Goal: Transaction & Acquisition: Book appointment/travel/reservation

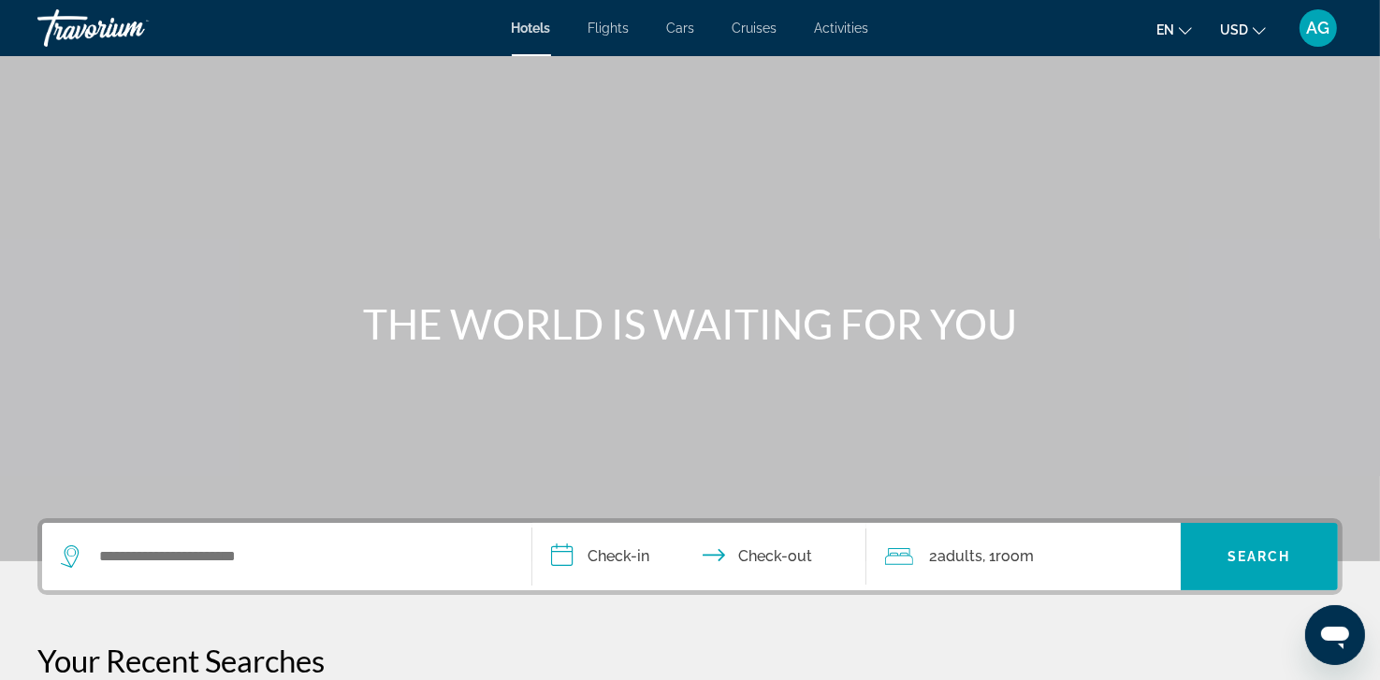
click at [111, 320] on div "THE WORLD IS WAITING FOR YOU" at bounding box center [690, 323] width 1380 height 49
click at [842, 27] on span "Activities" at bounding box center [842, 28] width 54 height 15
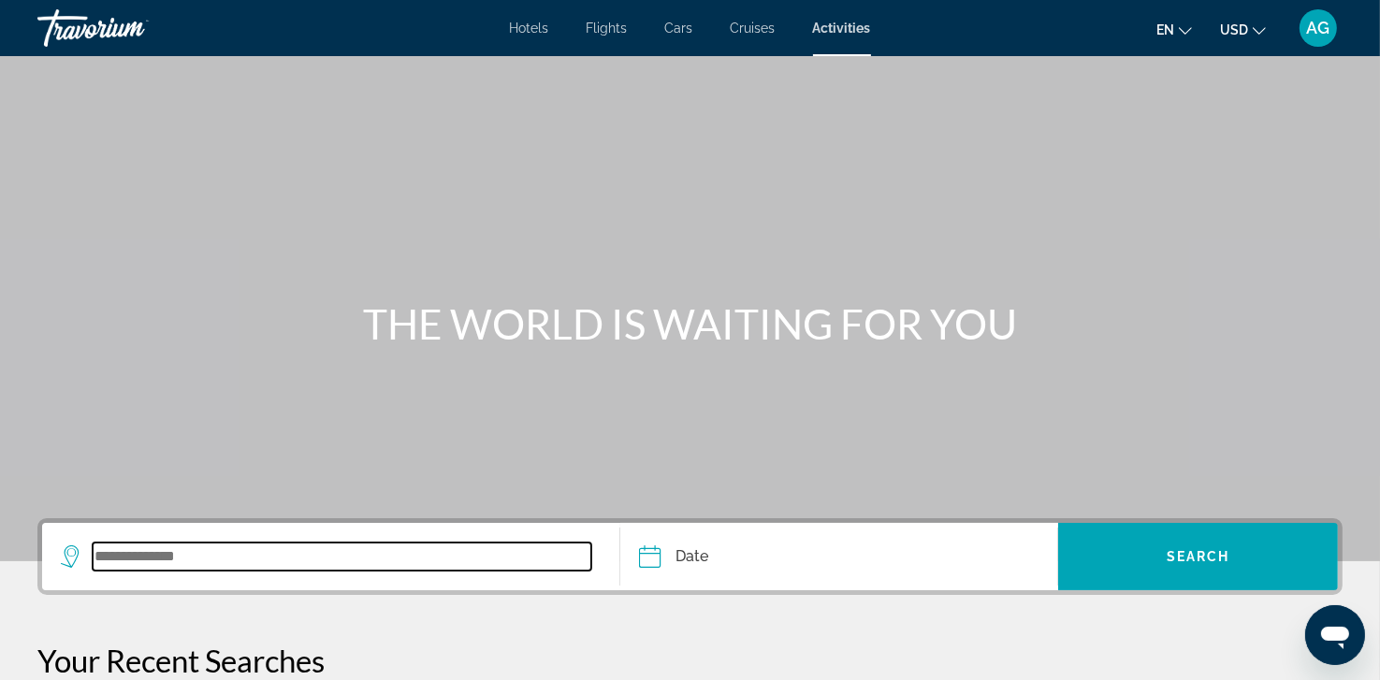
drag, startPoint x: 302, startPoint y: 559, endPoint x: 185, endPoint y: 551, distance: 117.2
click at [185, 551] on input "Search widget" at bounding box center [342, 556] width 498 height 28
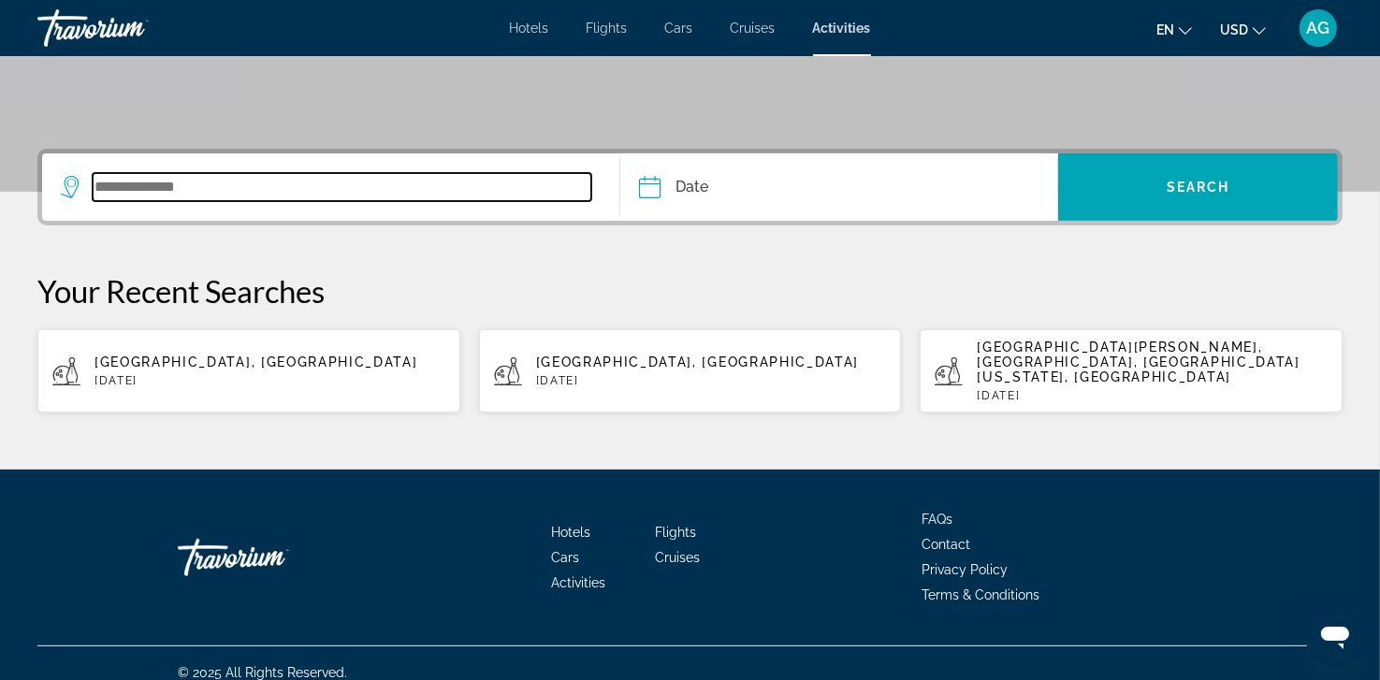
scroll to position [371, 0]
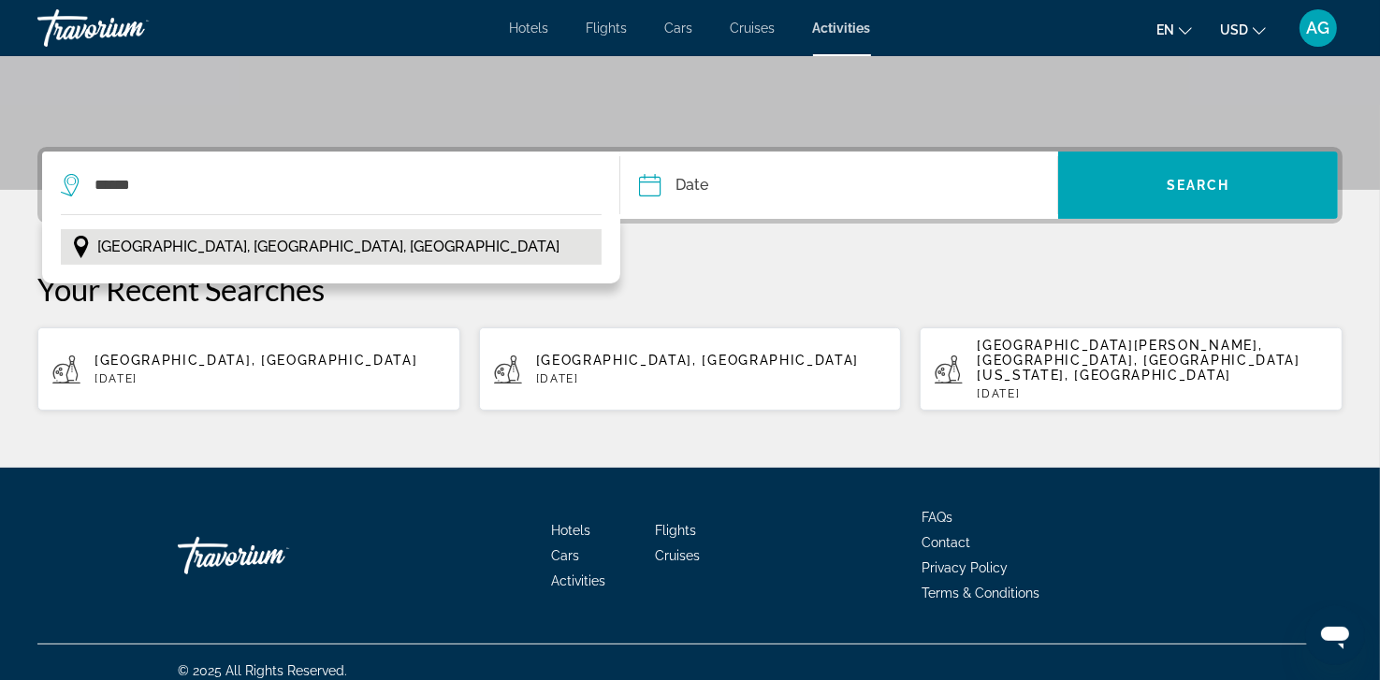
click at [194, 253] on span "[GEOGRAPHIC_DATA], [GEOGRAPHIC_DATA], [GEOGRAPHIC_DATA]" at bounding box center [328, 247] width 462 height 26
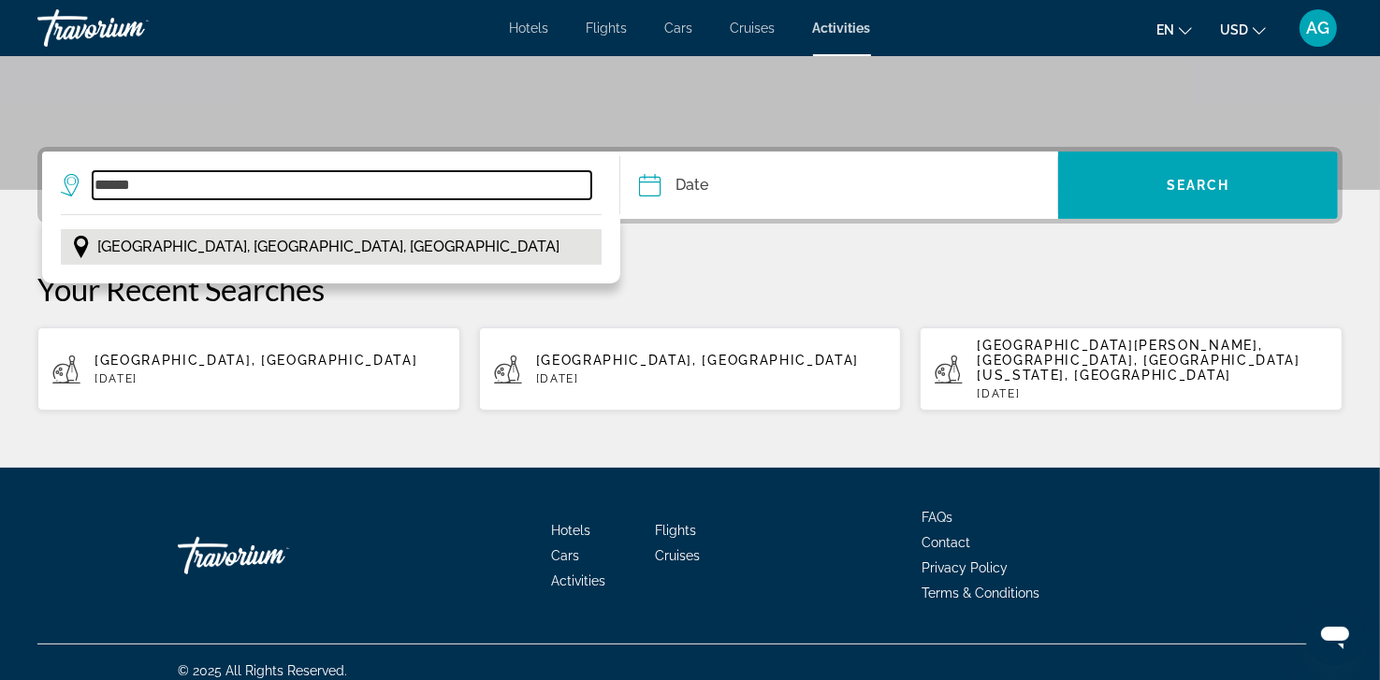
type input "**********"
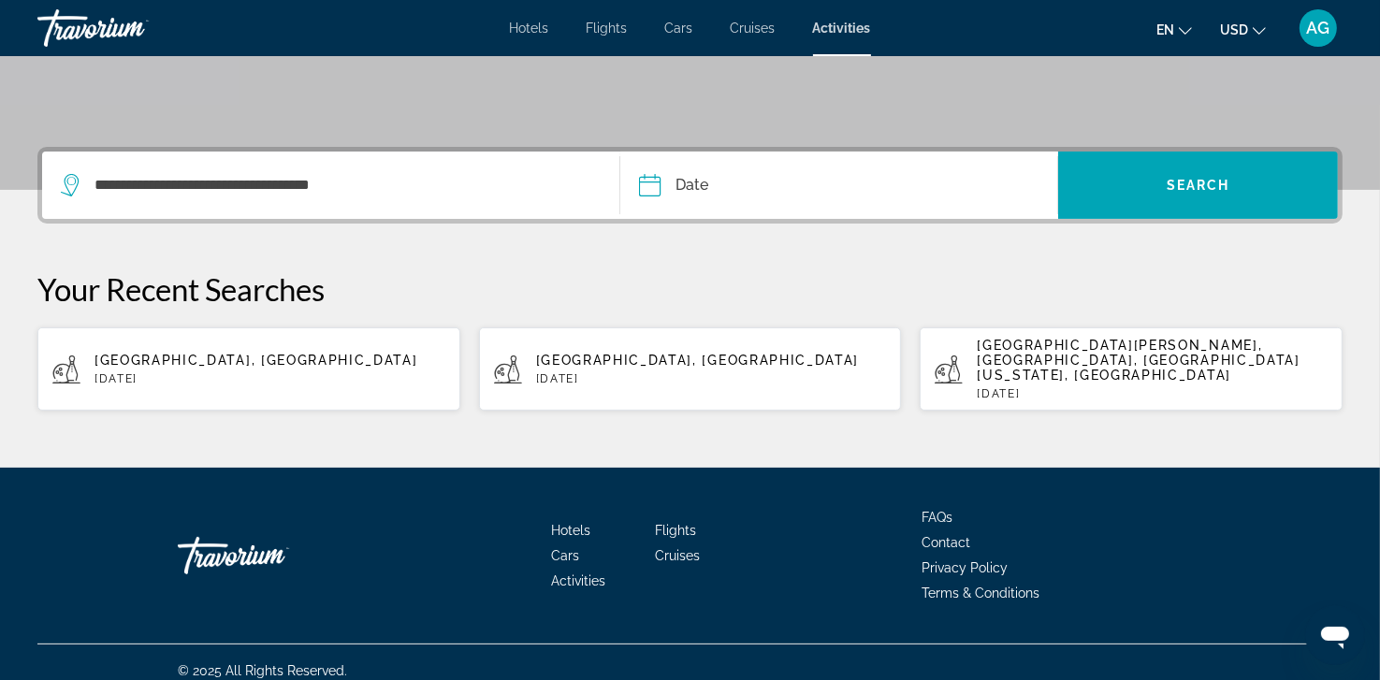
click at [744, 192] on input "Date" at bounding box center [742, 188] width 217 height 73
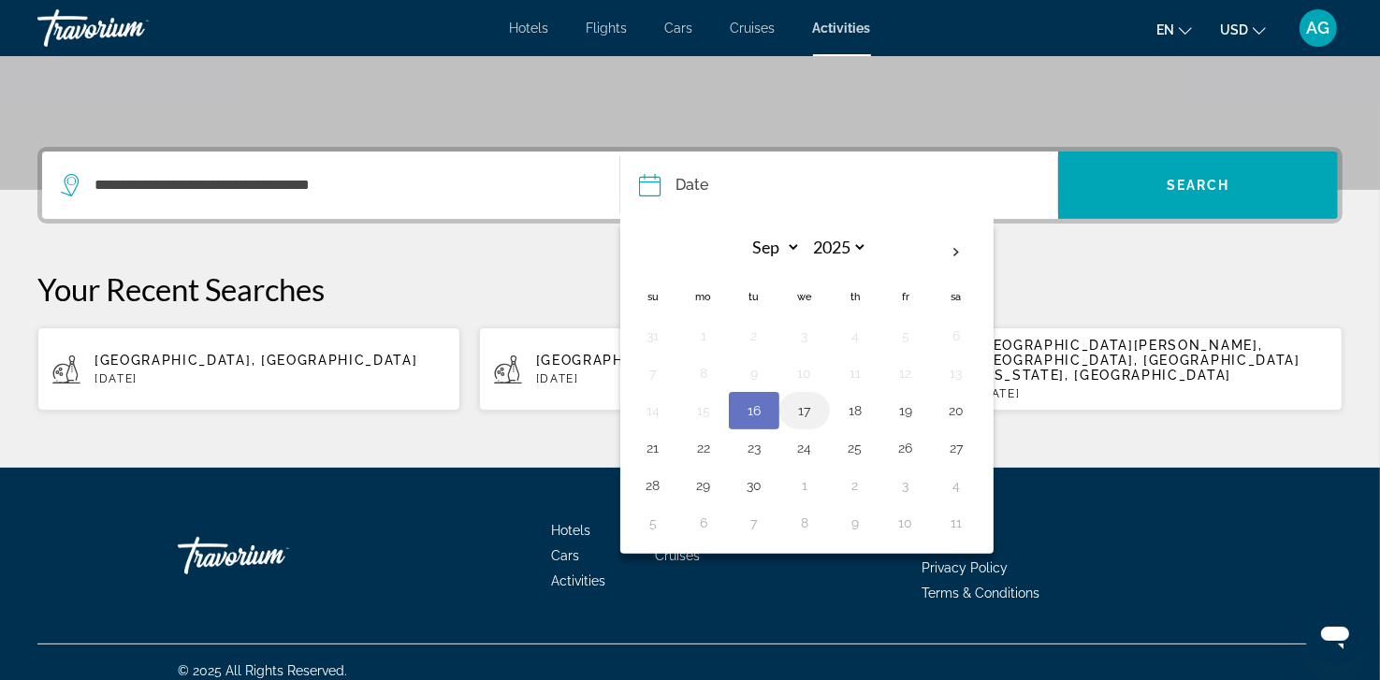
click at [812, 416] on button "17" at bounding box center [804, 410] width 30 height 26
type input "**********"
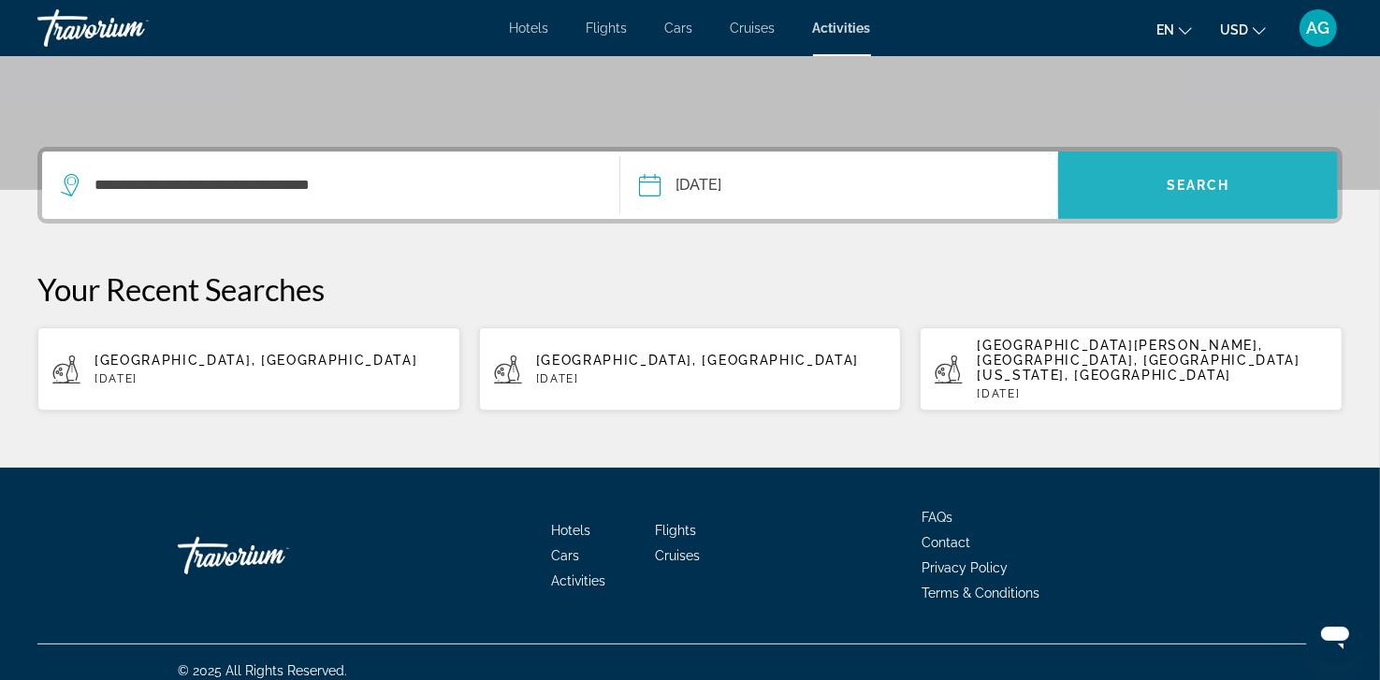
click at [1223, 178] on span "Search" at bounding box center [1198, 185] width 64 height 15
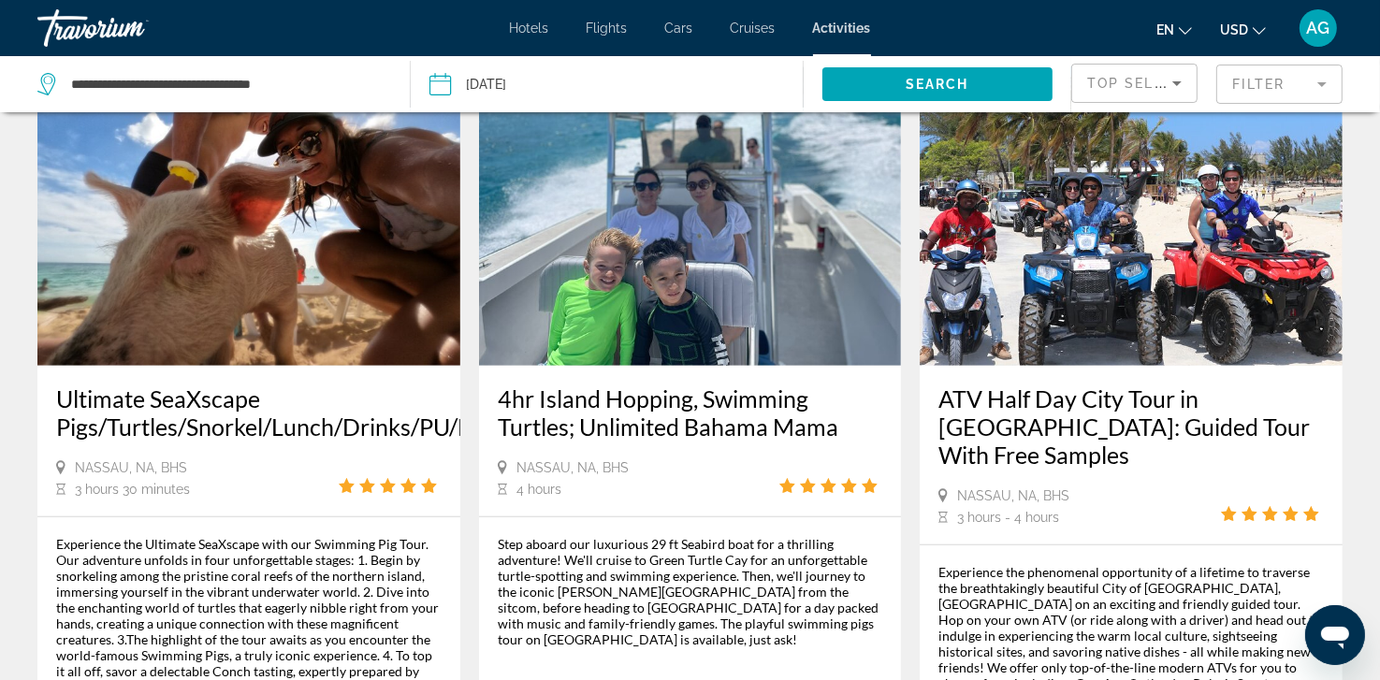
scroll to position [973, 0]
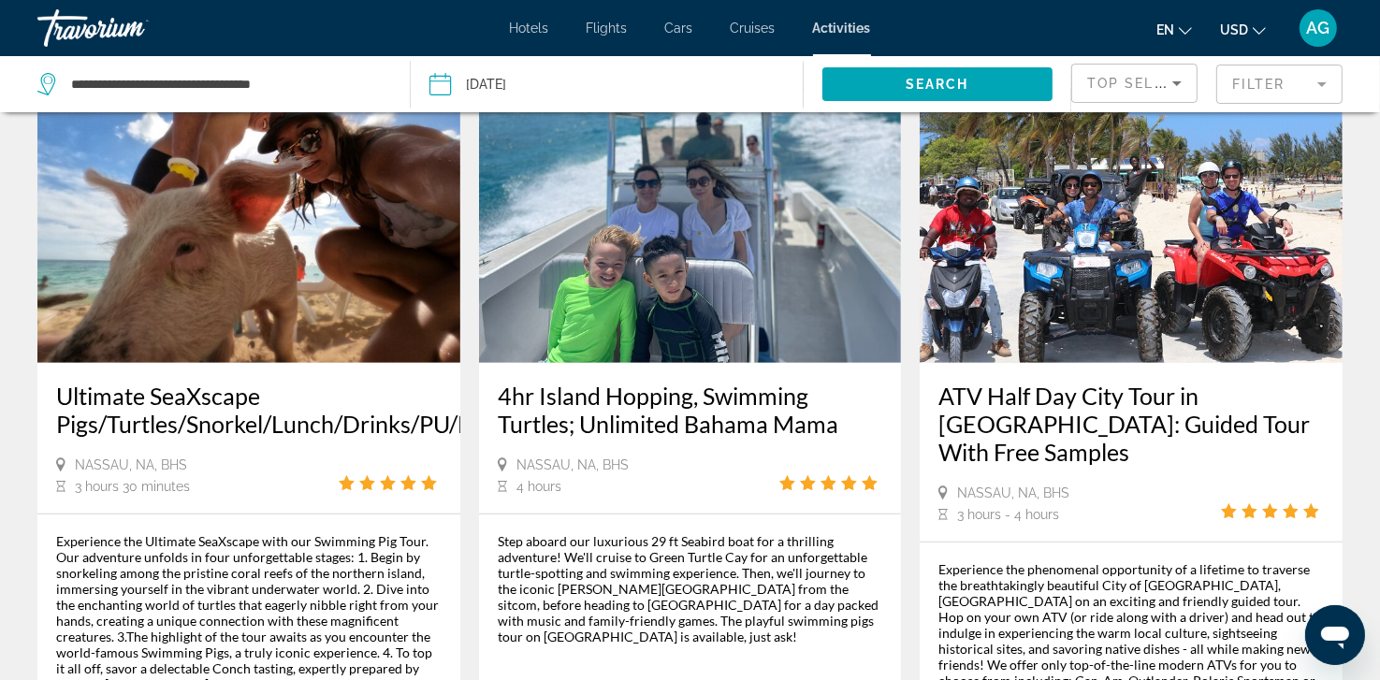
drag, startPoint x: 1271, startPoint y: 79, endPoint x: 722, endPoint y: 94, distance: 549.2
click at [722, 94] on button "Date Sep 17, 2025 Sep *** *** *** *** *** *** *** *** *** *** *** *** 2025 ****…" at bounding box center [615, 84] width 372 height 56
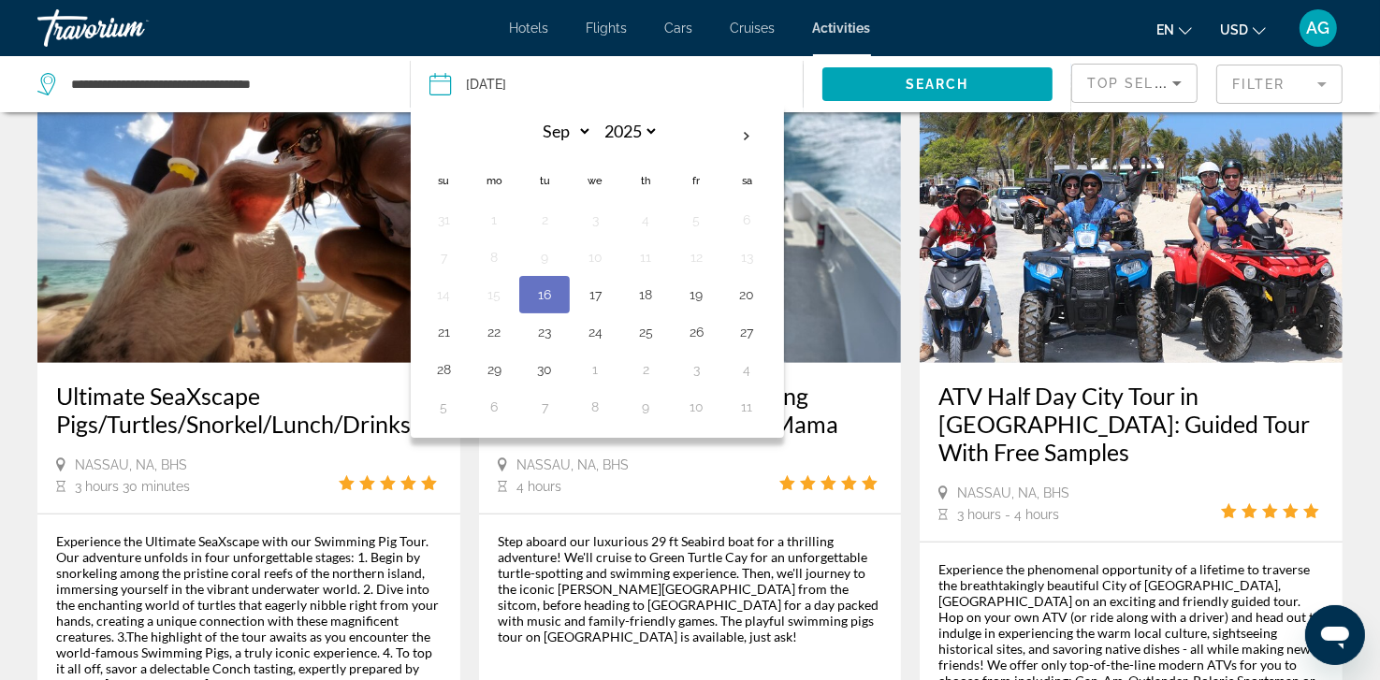
click at [1316, 89] on mat-form-field "Filter" at bounding box center [1279, 84] width 126 height 39
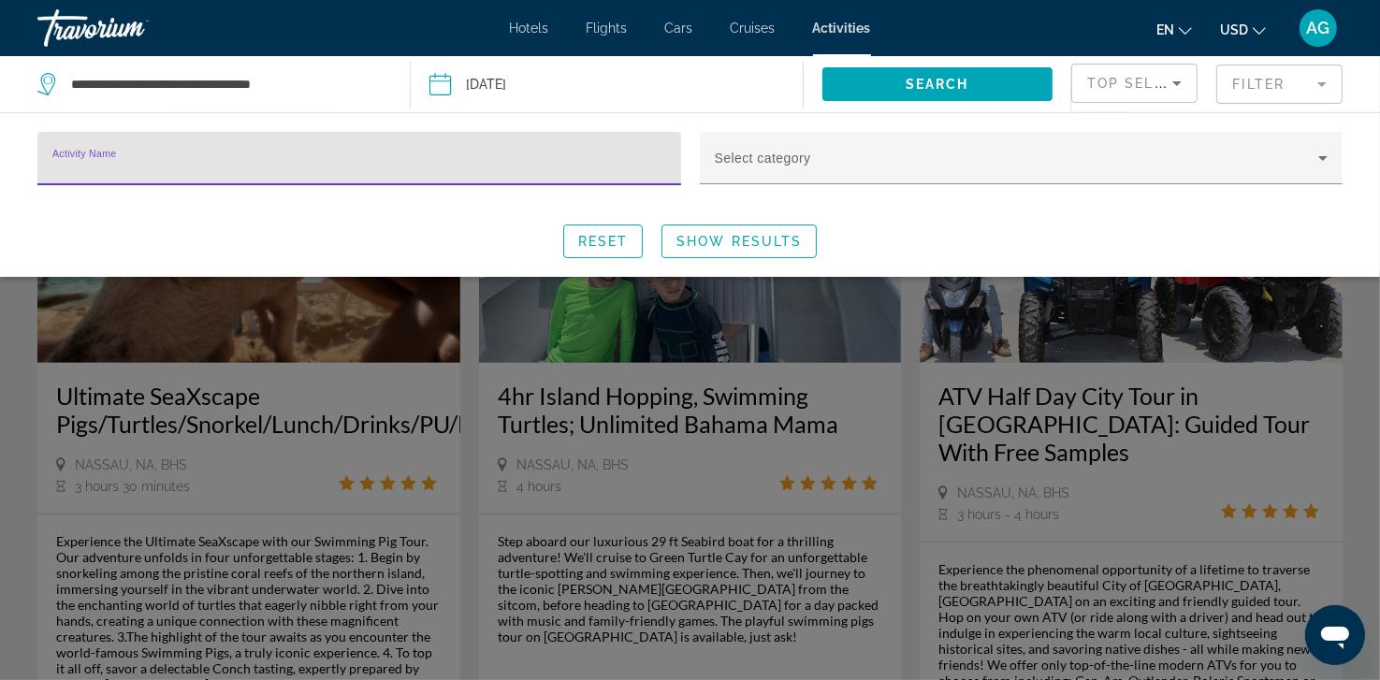
click at [529, 159] on input "Activity Name" at bounding box center [359, 166] width 614 height 22
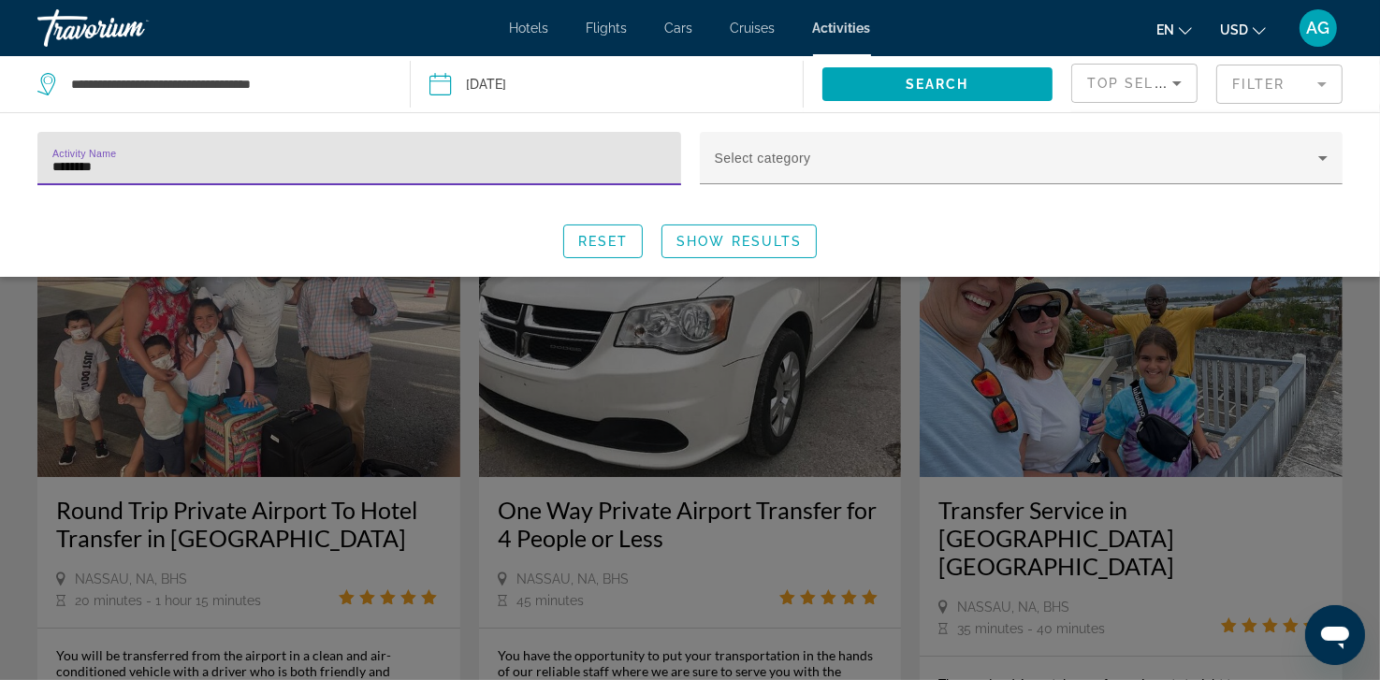
type input "********"
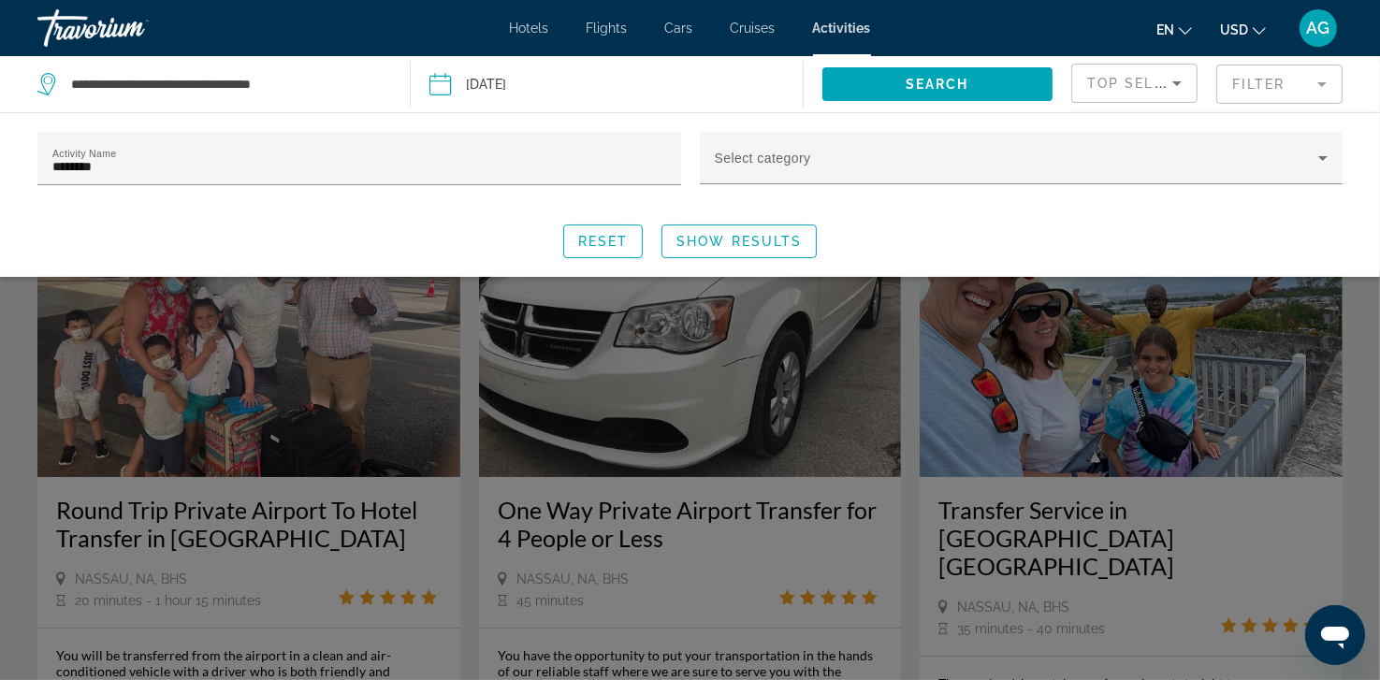
drag, startPoint x: 1156, startPoint y: 206, endPoint x: 933, endPoint y: 235, distance: 224.5
drag, startPoint x: 933, startPoint y: 235, endPoint x: 751, endPoint y: 243, distance: 182.6
drag, startPoint x: 751, startPoint y: 243, endPoint x: 718, endPoint y: 237, distance: 33.4
click at [718, 237] on span "Show Results" at bounding box center [738, 241] width 125 height 15
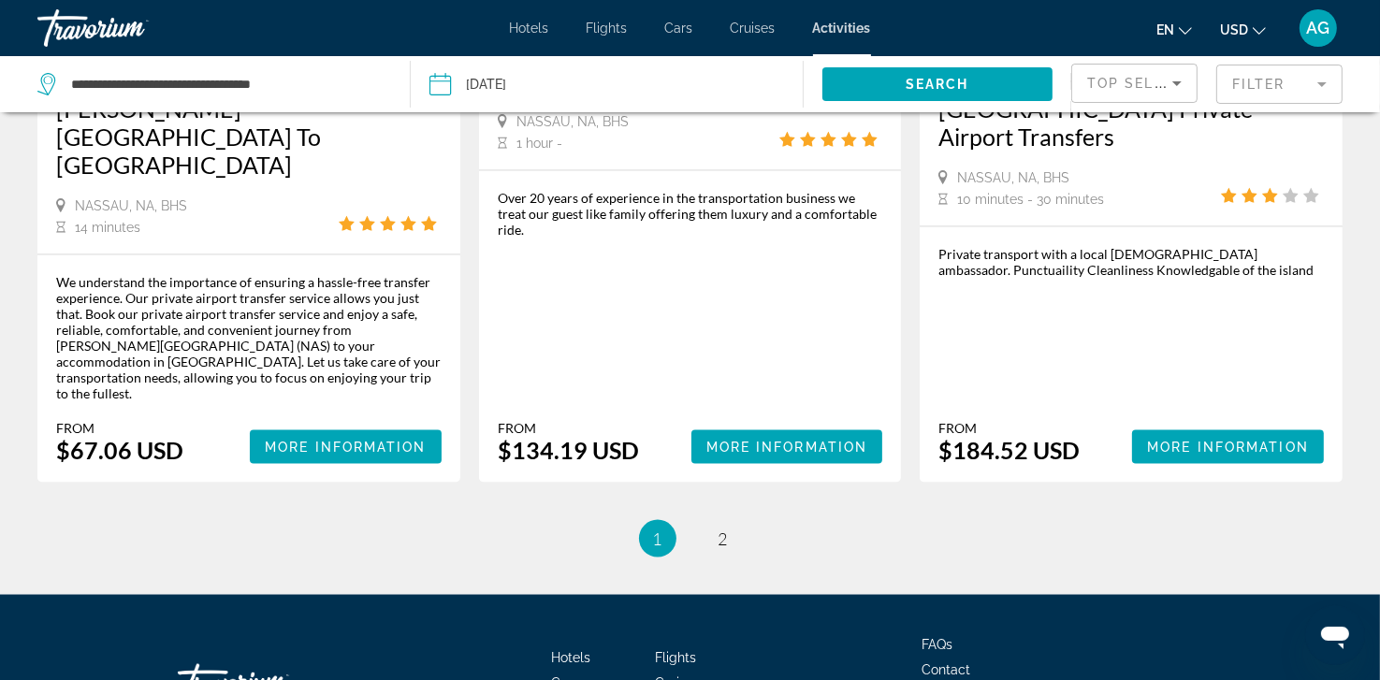
scroll to position [2709, 0]
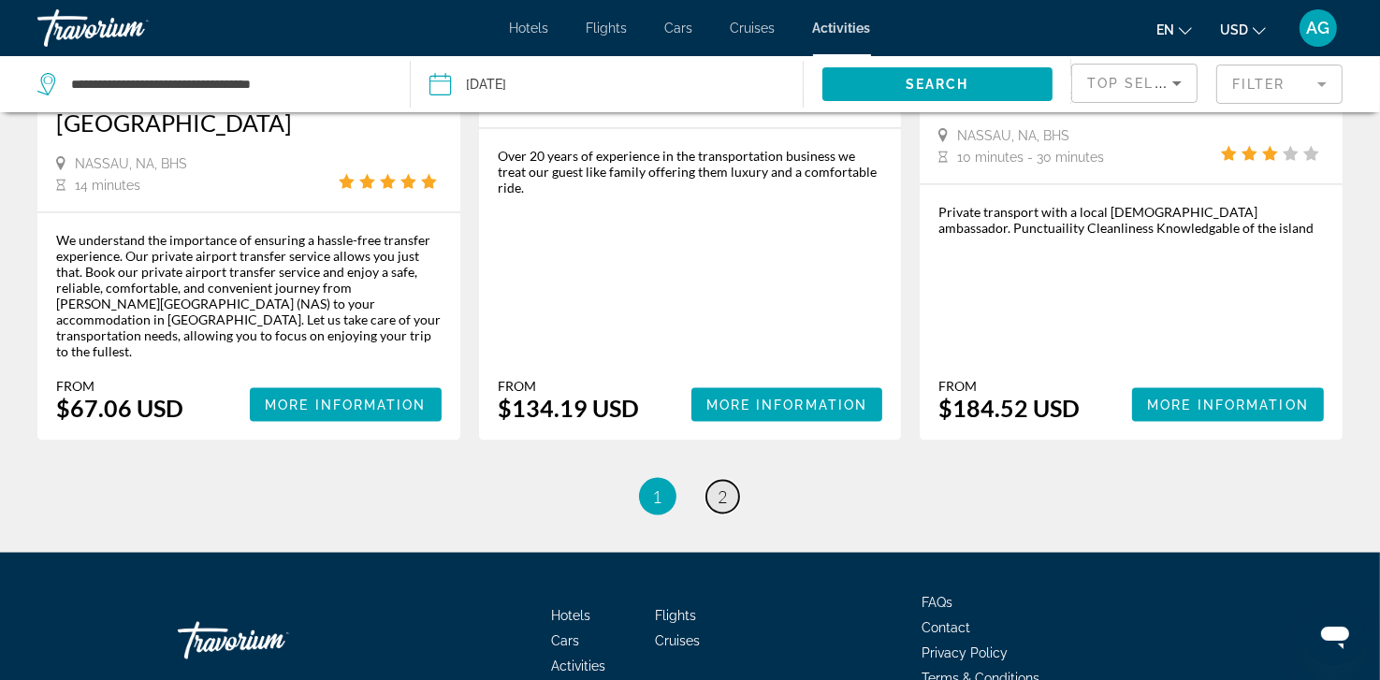
click at [715, 481] on link "page 2" at bounding box center [722, 497] width 33 height 33
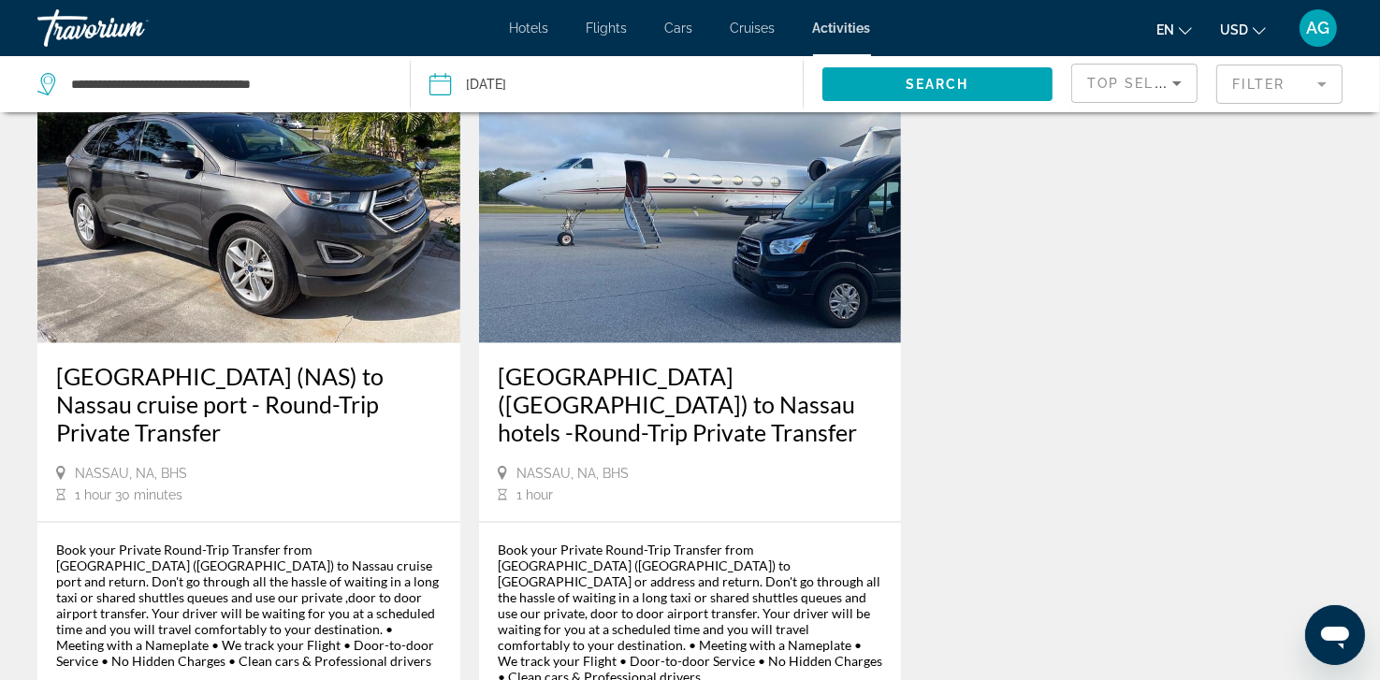
scroll to position [2394, 0]
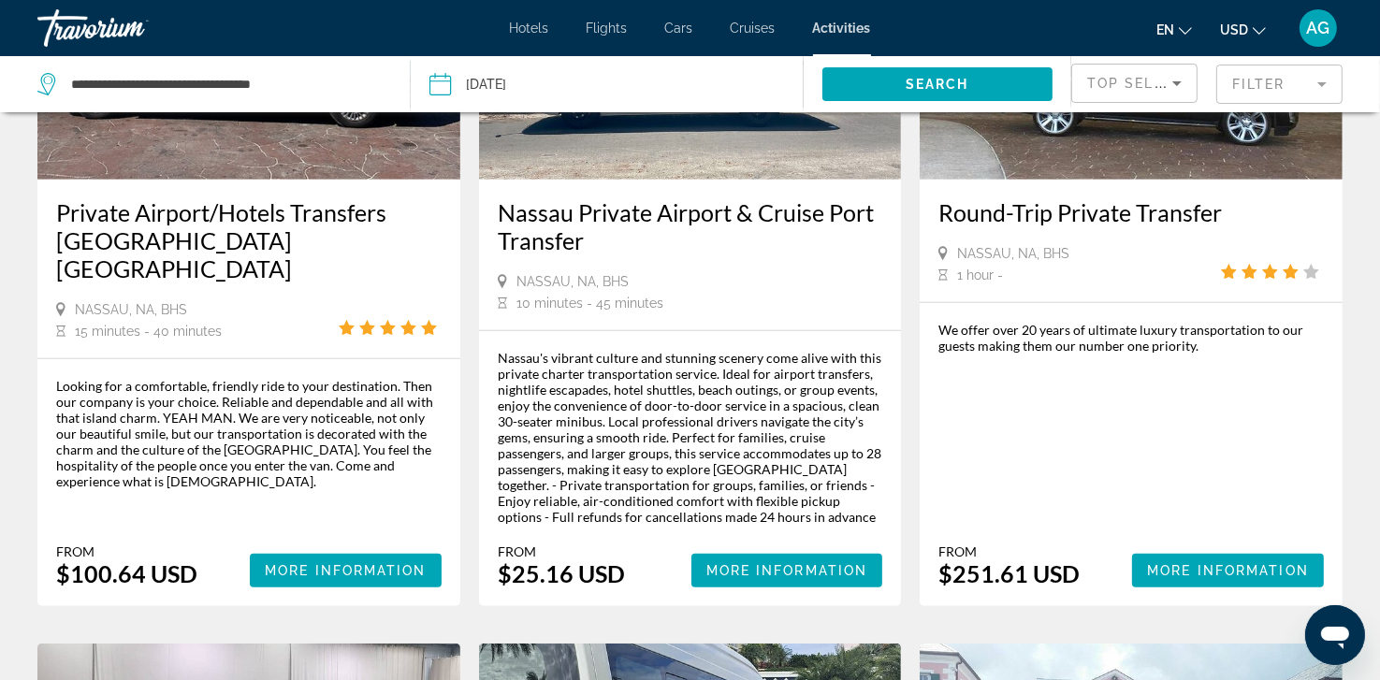
scroll to position [1010, 0]
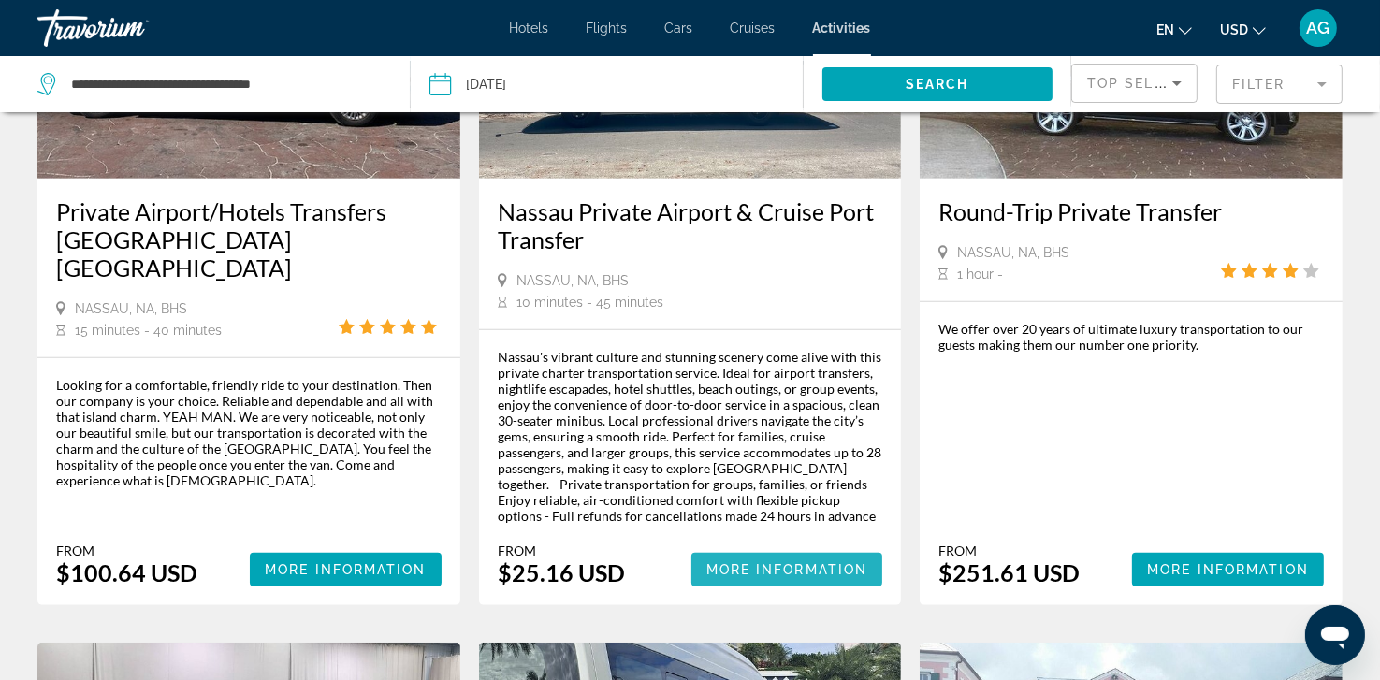
click at [786, 562] on span "More Information" at bounding box center [787, 569] width 162 height 15
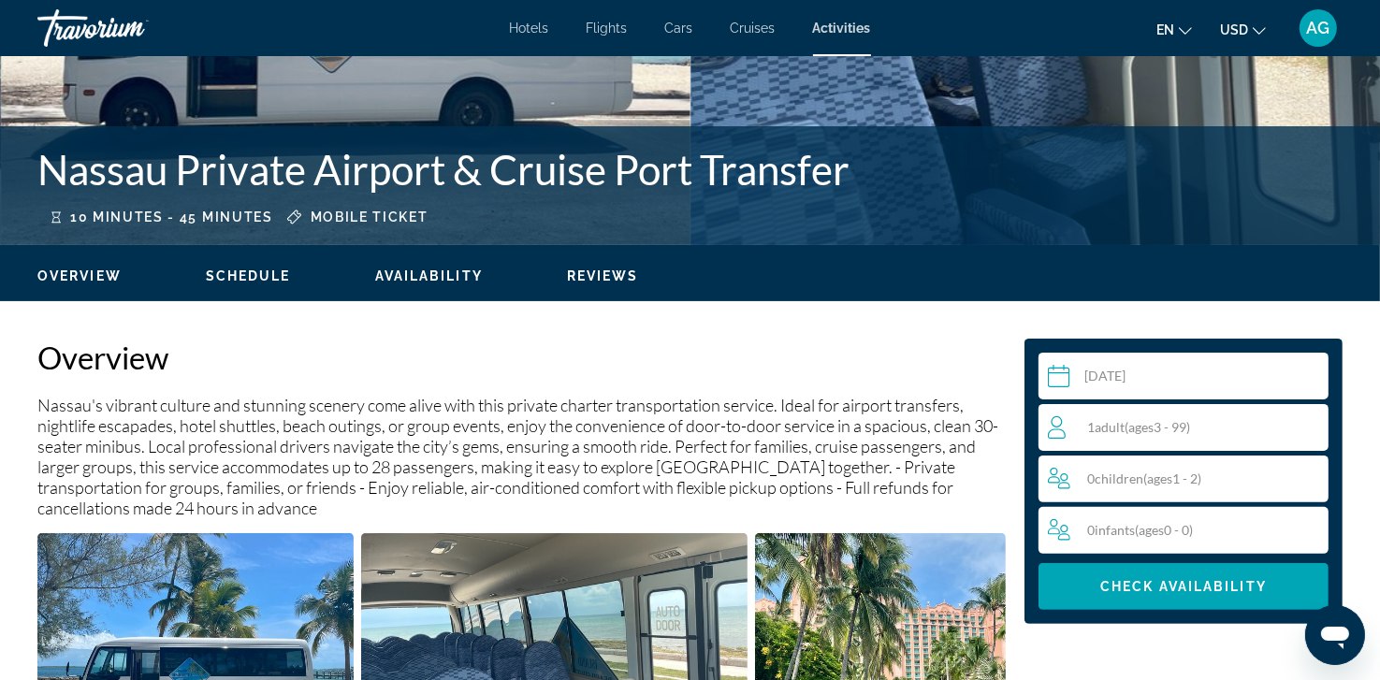
scroll to position [374, 0]
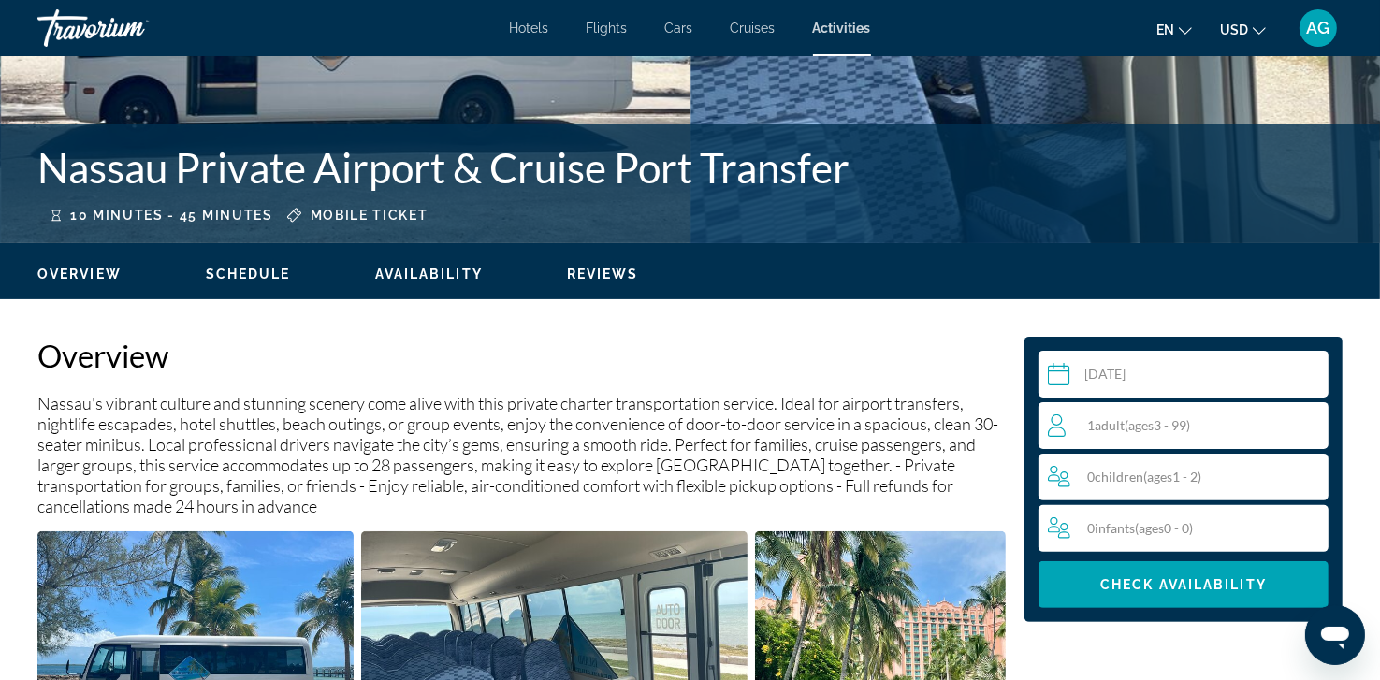
click at [1251, 437] on div "1 Adult Adults ( ages 3 - 99)" at bounding box center [1187, 425] width 281 height 47
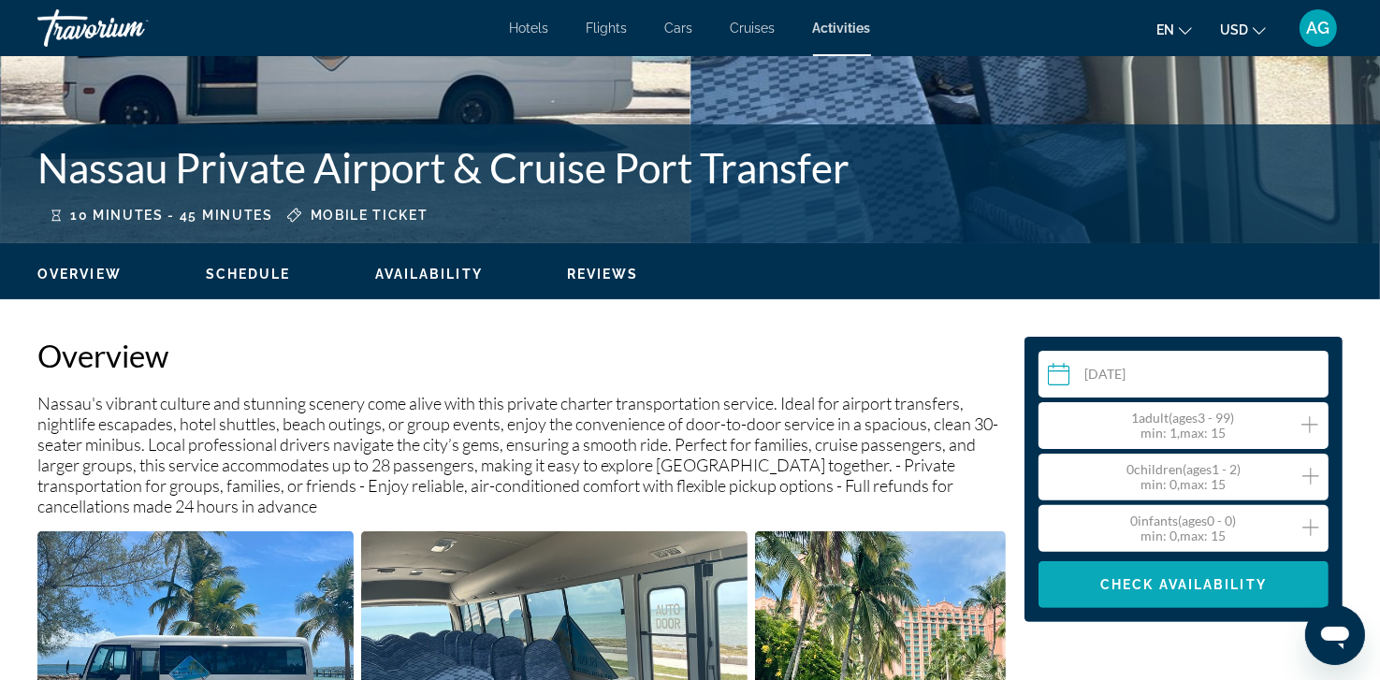
click at [1186, 582] on span "Check Availability" at bounding box center [1183, 584] width 166 height 15
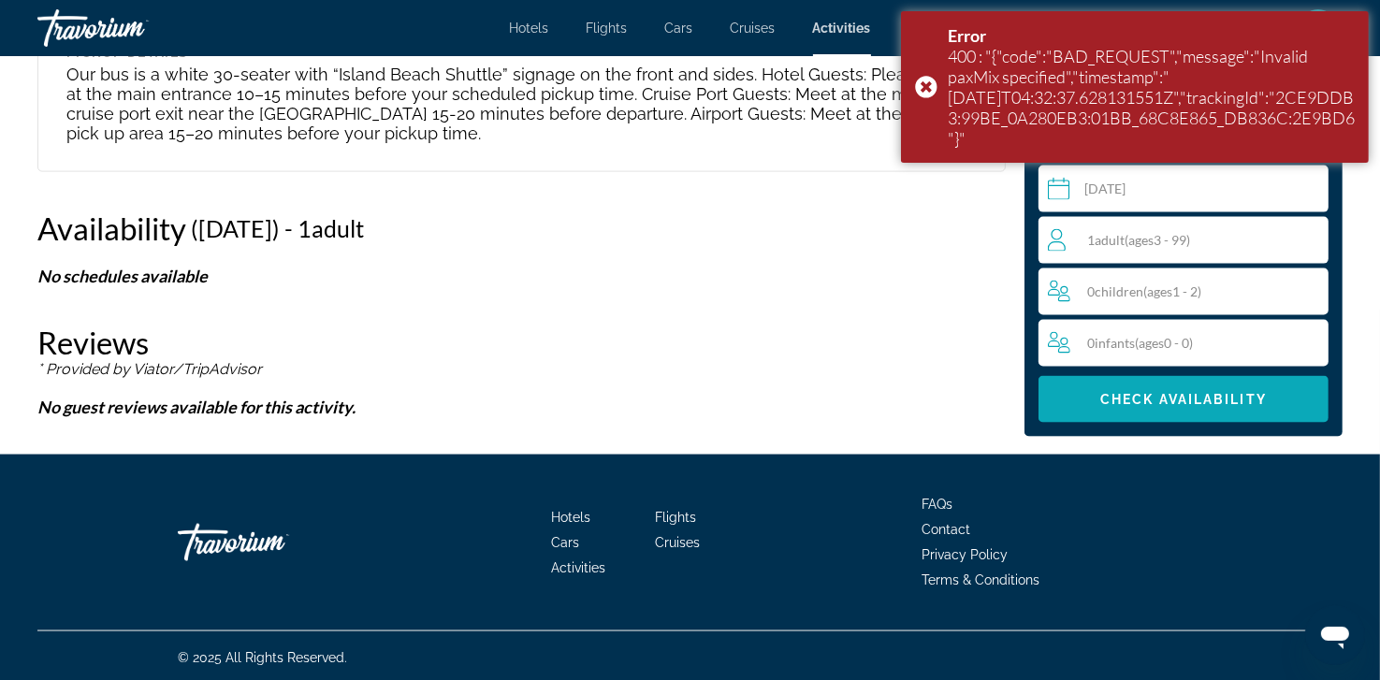
scroll to position [2544, 0]
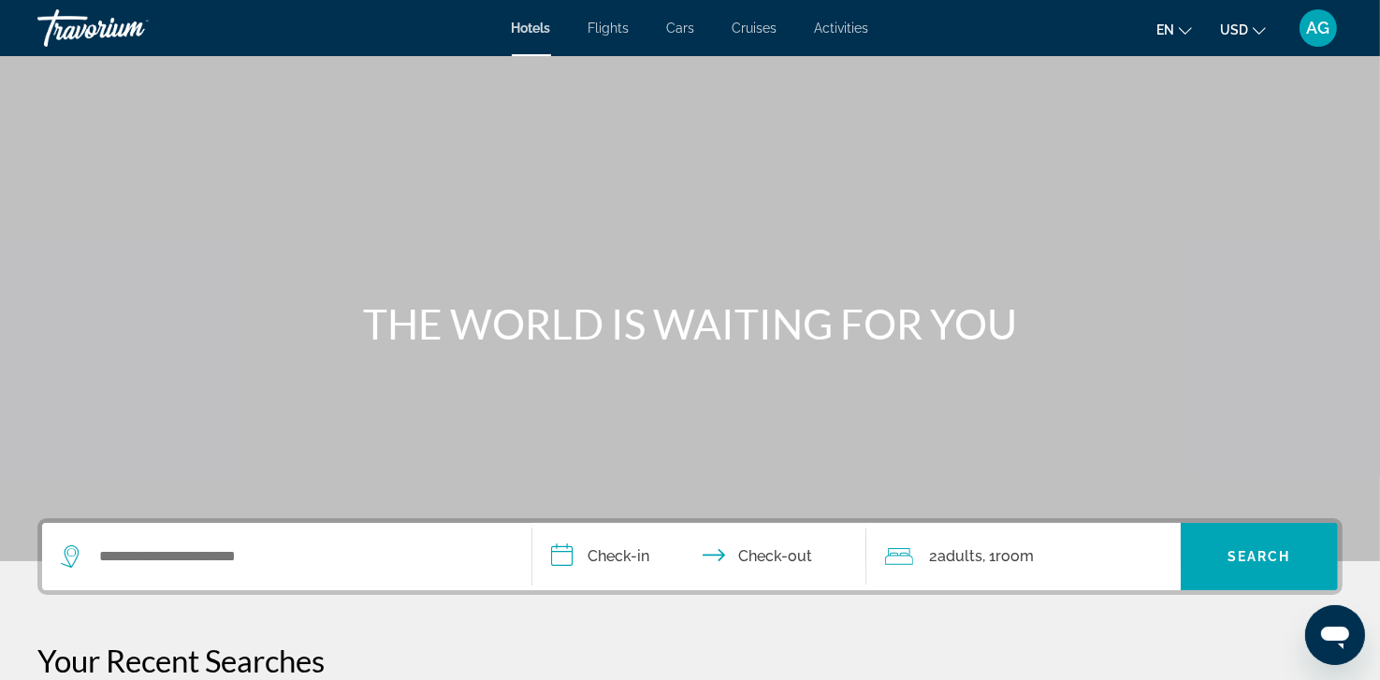
click at [828, 26] on span "Activities" at bounding box center [842, 28] width 54 height 15
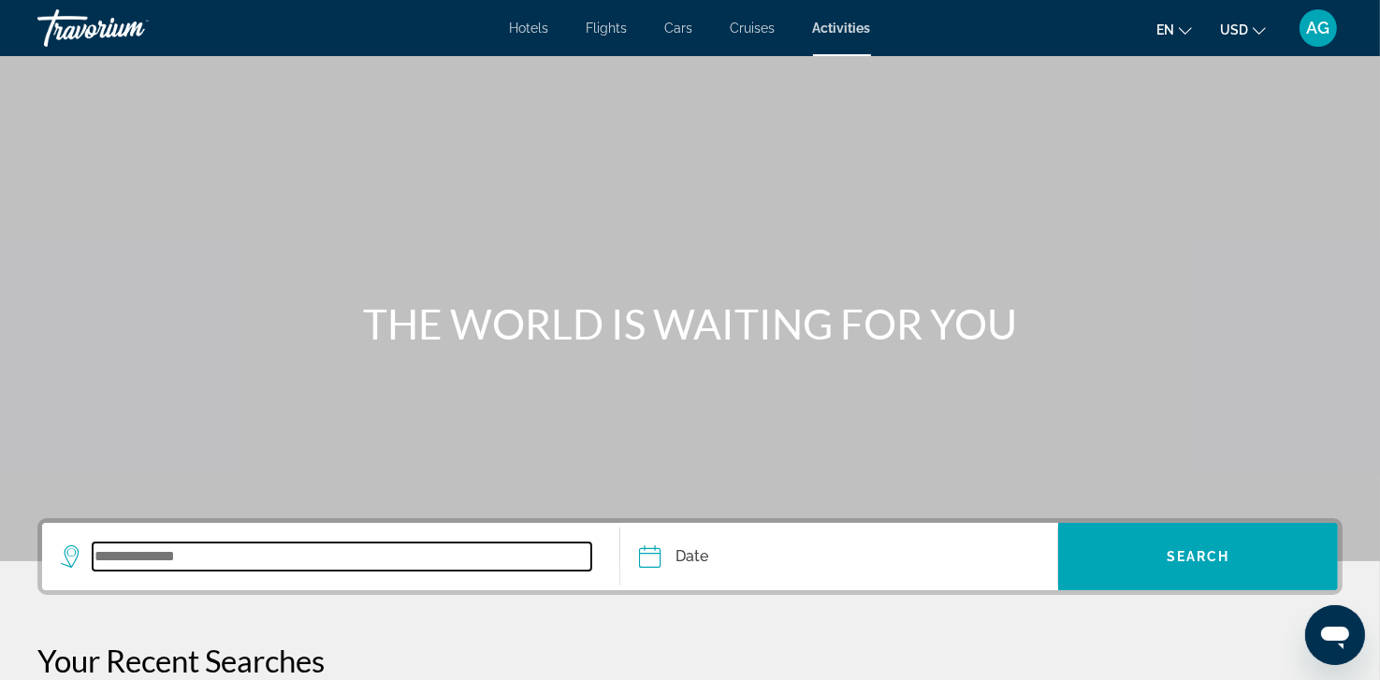
click at [174, 552] on input "Search widget" at bounding box center [342, 556] width 498 height 28
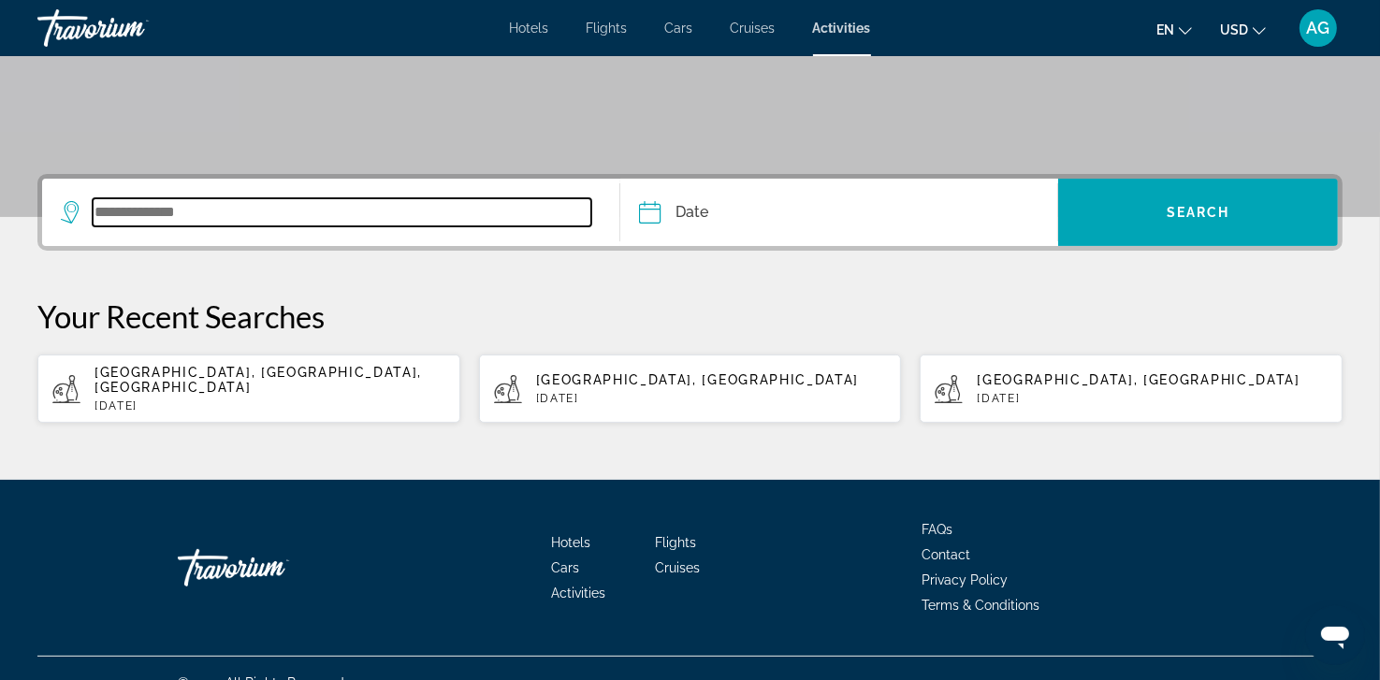
scroll to position [356, 0]
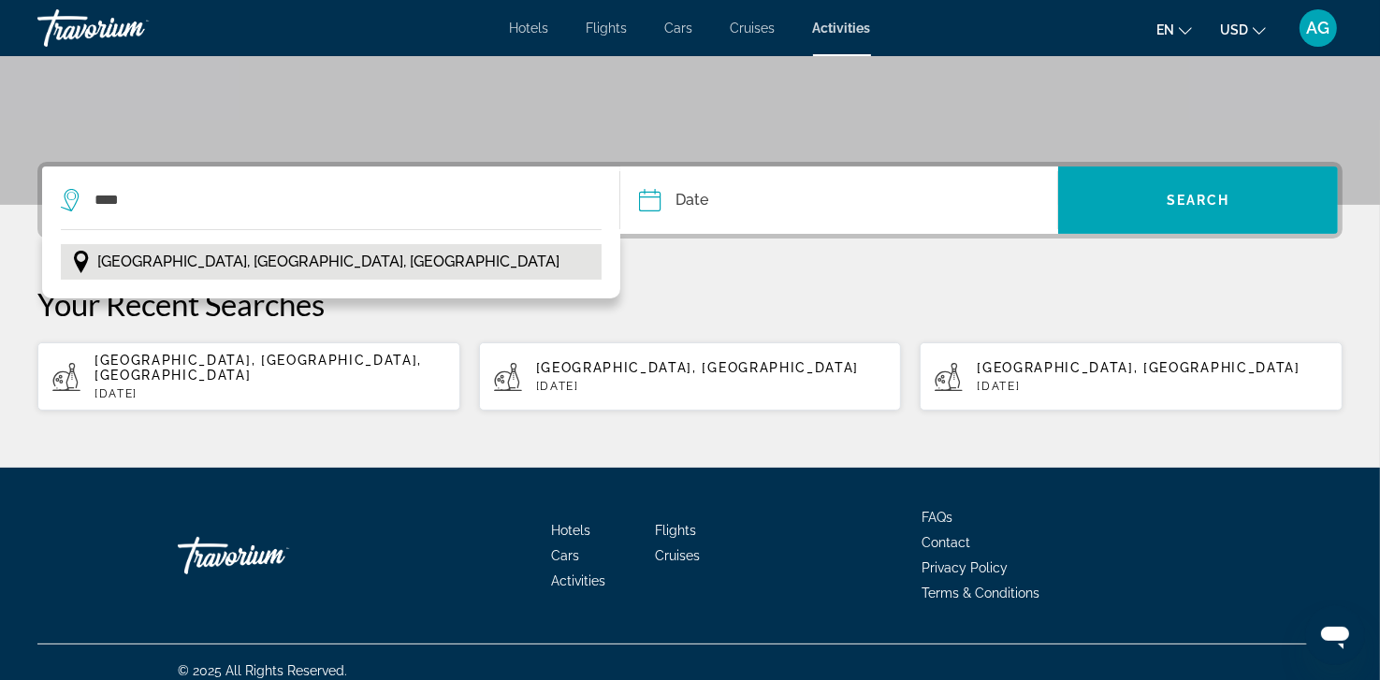
click at [198, 269] on span "[GEOGRAPHIC_DATA], [GEOGRAPHIC_DATA], [GEOGRAPHIC_DATA]" at bounding box center [328, 262] width 462 height 26
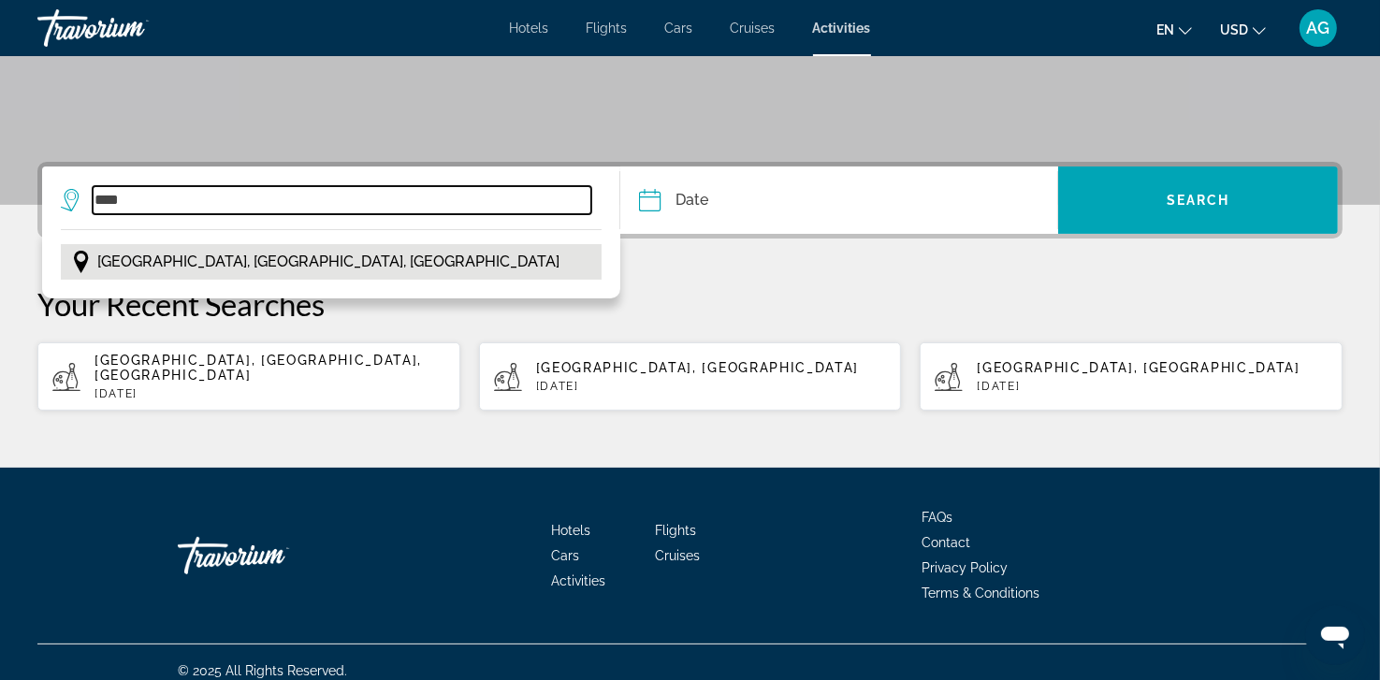
type input "**********"
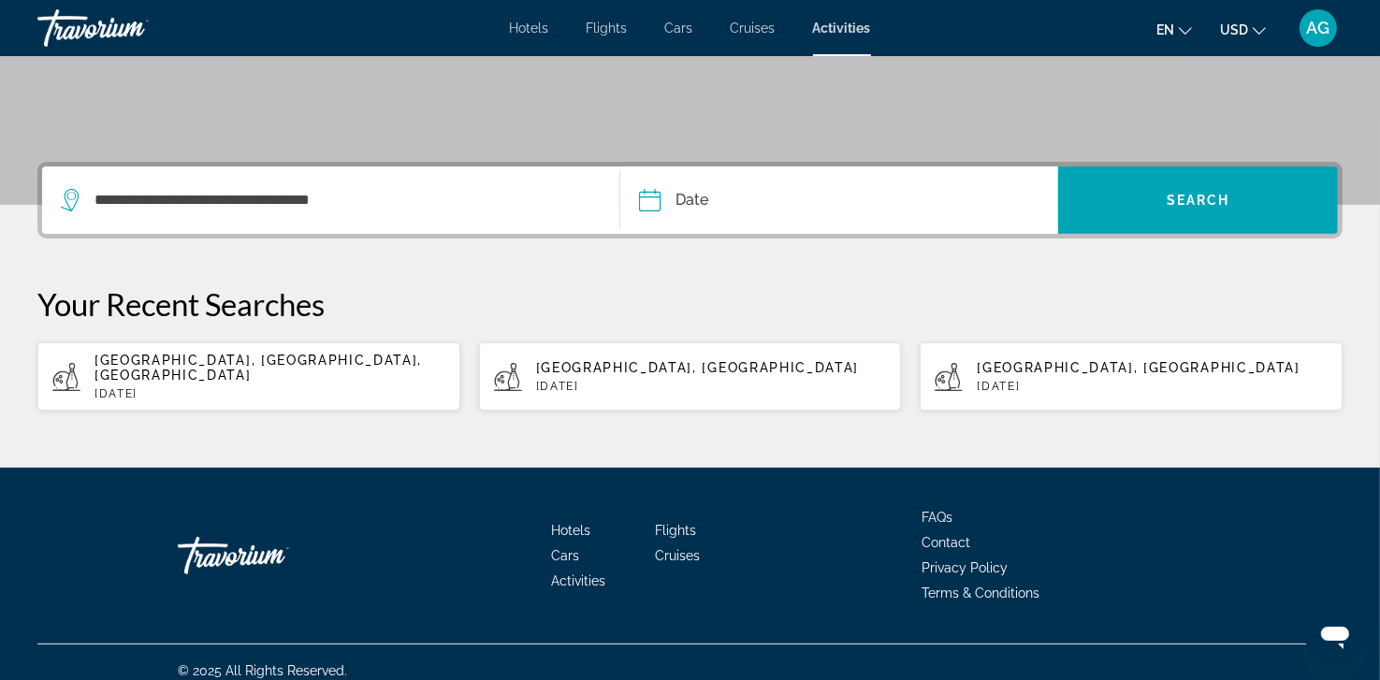
click at [669, 210] on input "Date" at bounding box center [742, 202] width 217 height 73
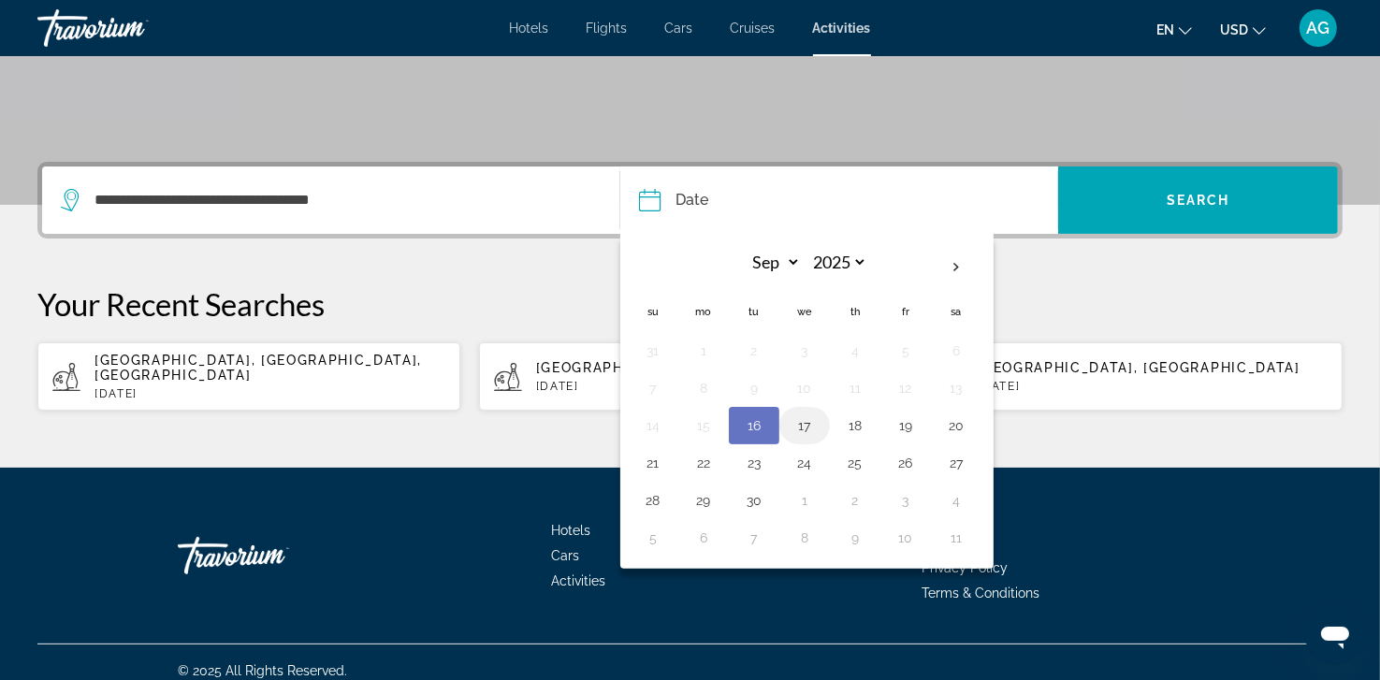
click at [808, 426] on button "17" at bounding box center [804, 425] width 30 height 26
type input "**********"
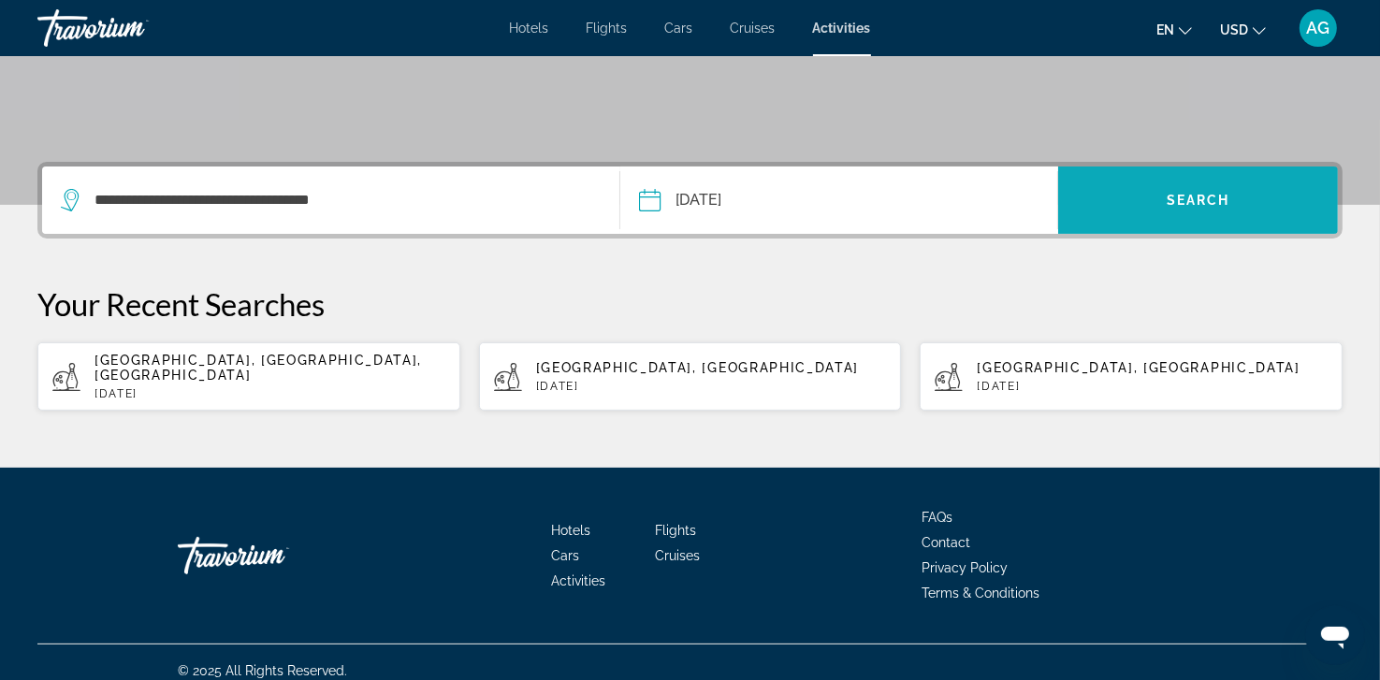
click at [1178, 209] on span "Search widget" at bounding box center [1198, 200] width 280 height 45
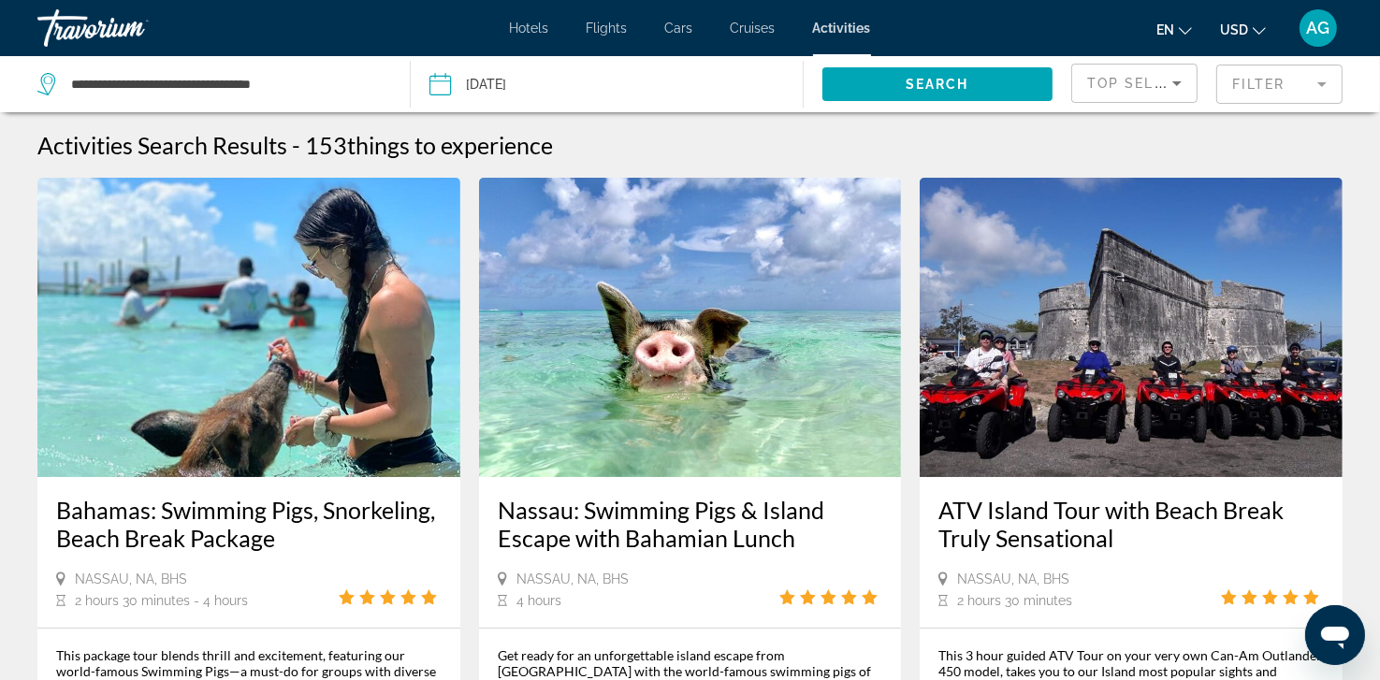
click at [1274, 69] on mat-form-field "Filter" at bounding box center [1279, 84] width 126 height 39
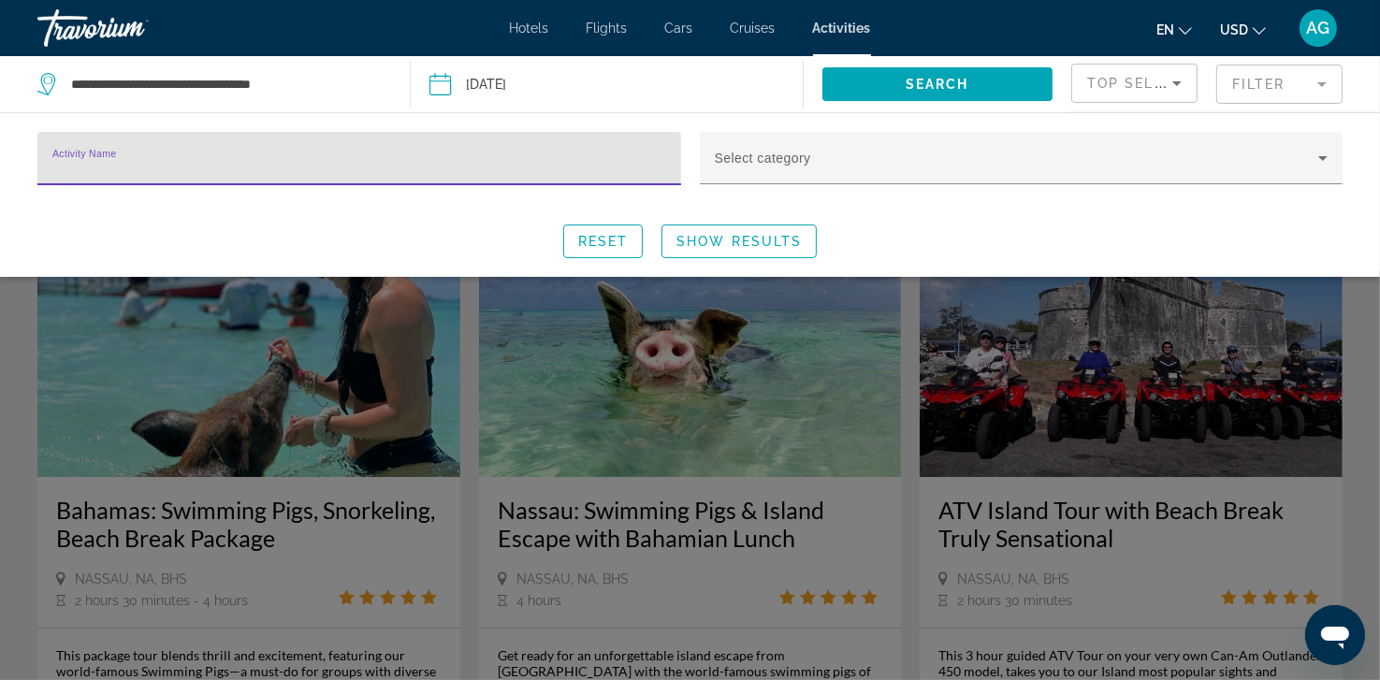
click at [641, 166] on input "Activity Name" at bounding box center [359, 166] width 614 height 22
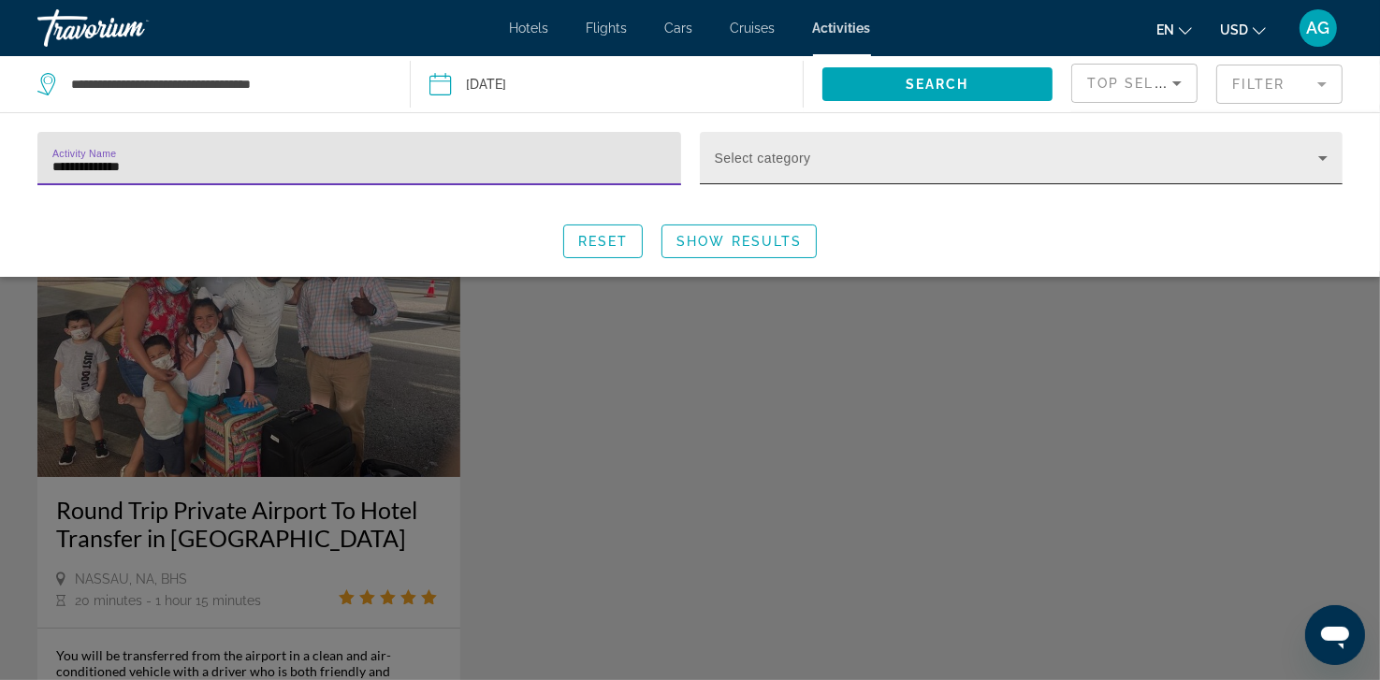
type input "**********"
click at [867, 175] on span "Search widget" at bounding box center [1017, 165] width 604 height 22
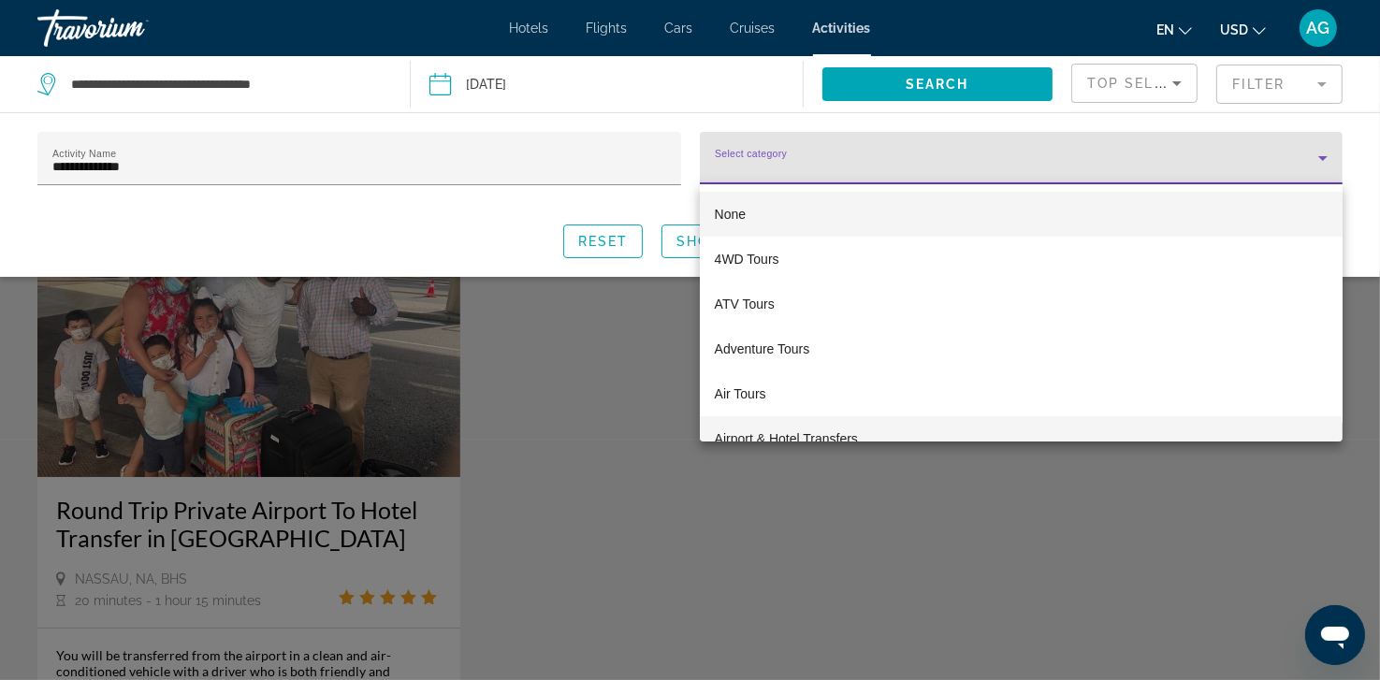
click at [836, 431] on span "Airport & Hotel Transfers" at bounding box center [786, 438] width 143 height 22
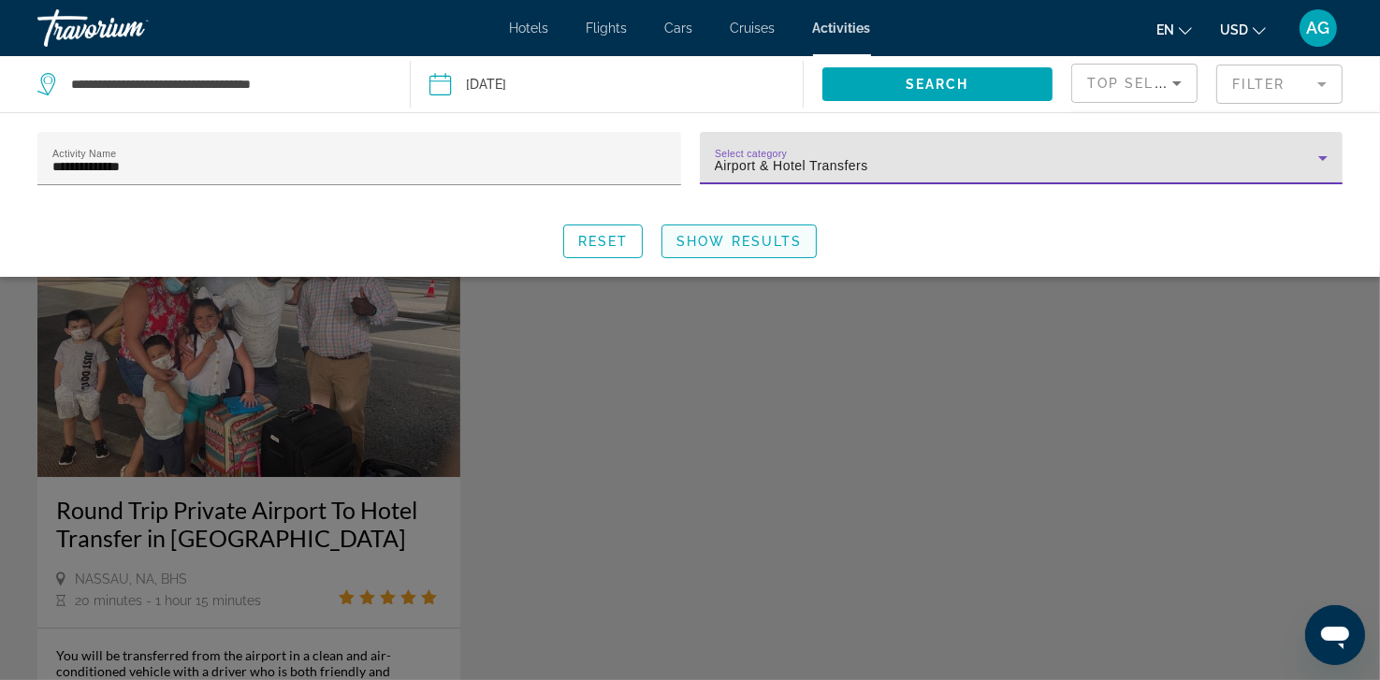
click at [740, 237] on span "Show Results" at bounding box center [738, 241] width 125 height 15
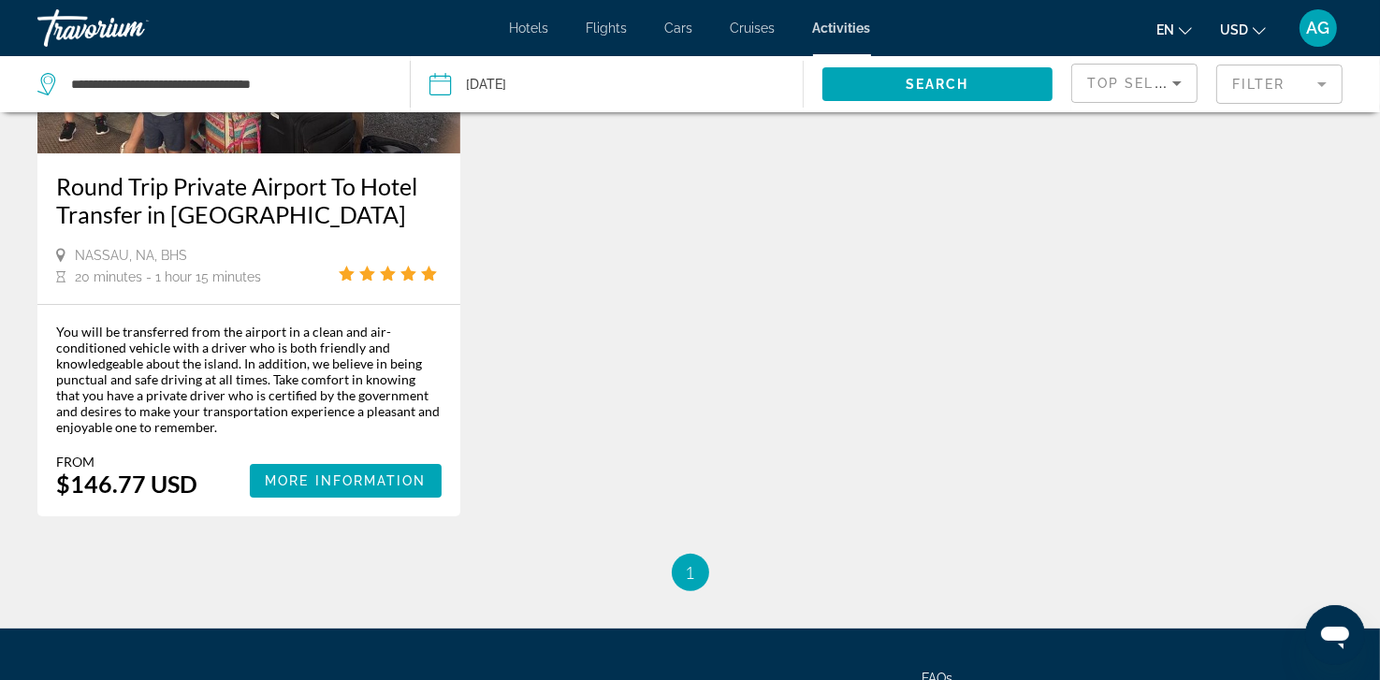
scroll to position [337, 0]
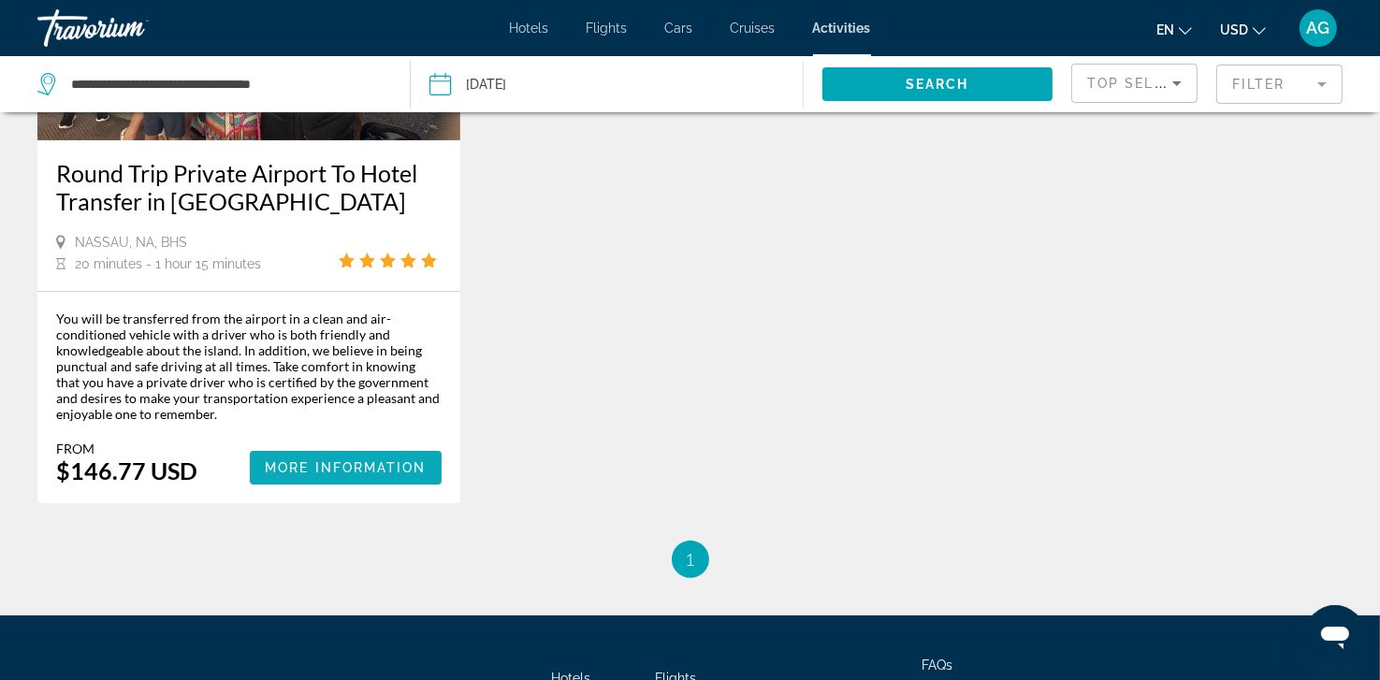
click at [354, 462] on span "More Information" at bounding box center [346, 467] width 162 height 15
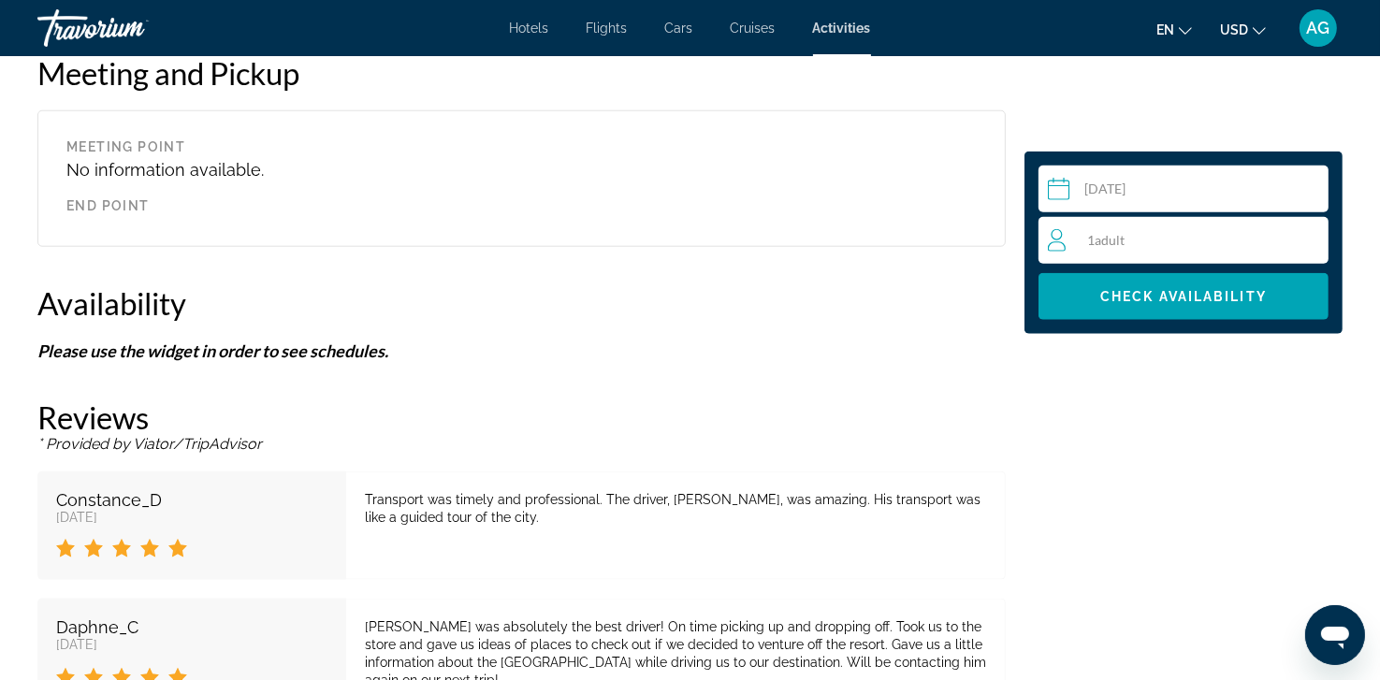
scroll to position [2020, 0]
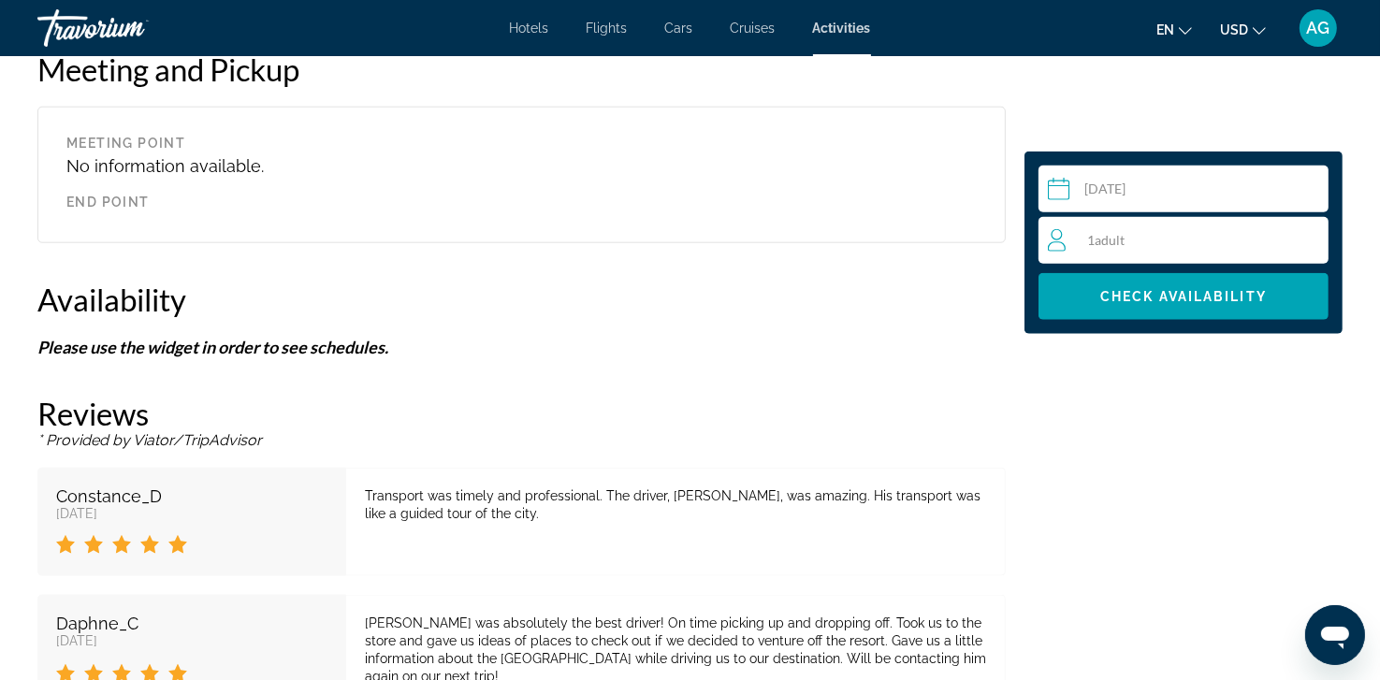
click at [1104, 244] on span "Adult" at bounding box center [1109, 240] width 30 height 16
click at [1306, 240] on icon "Increment adults" at bounding box center [1309, 239] width 17 height 22
click at [1183, 296] on span "Check Availability" at bounding box center [1183, 296] width 166 height 15
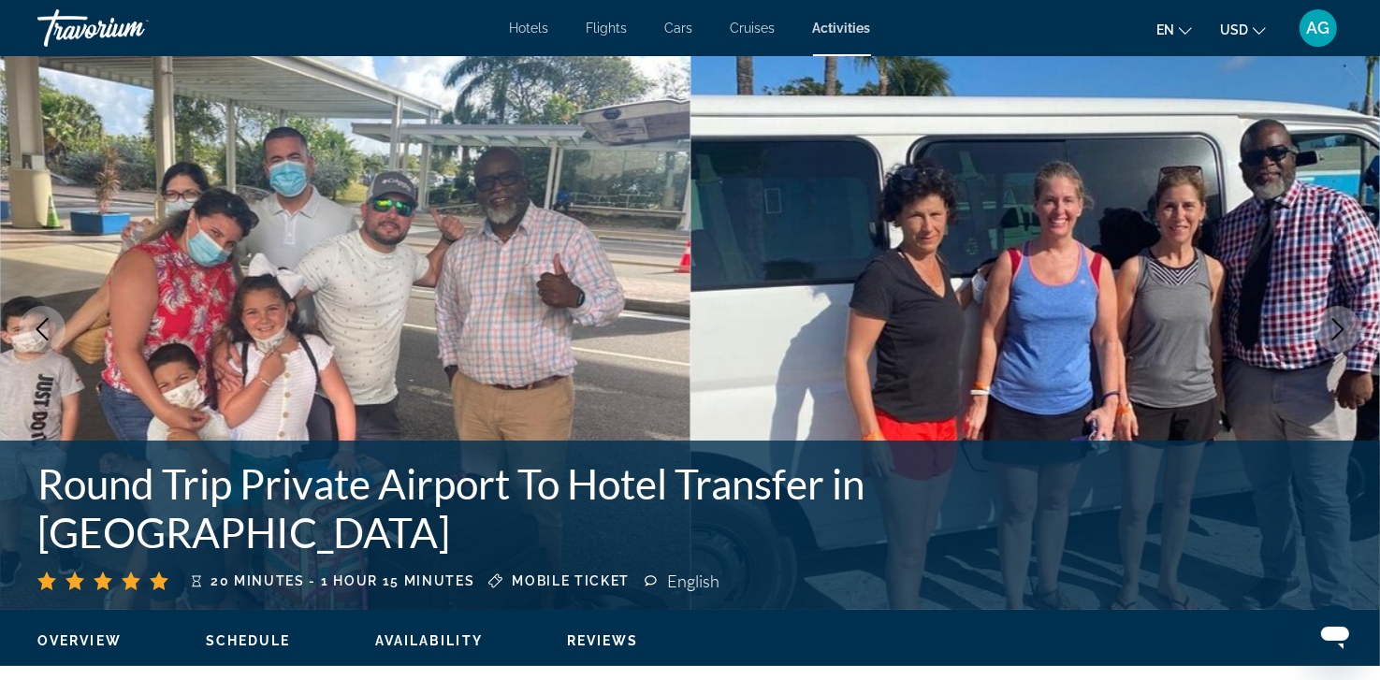
scroll to position [0, 0]
